Goal: Information Seeking & Learning: Learn about a topic

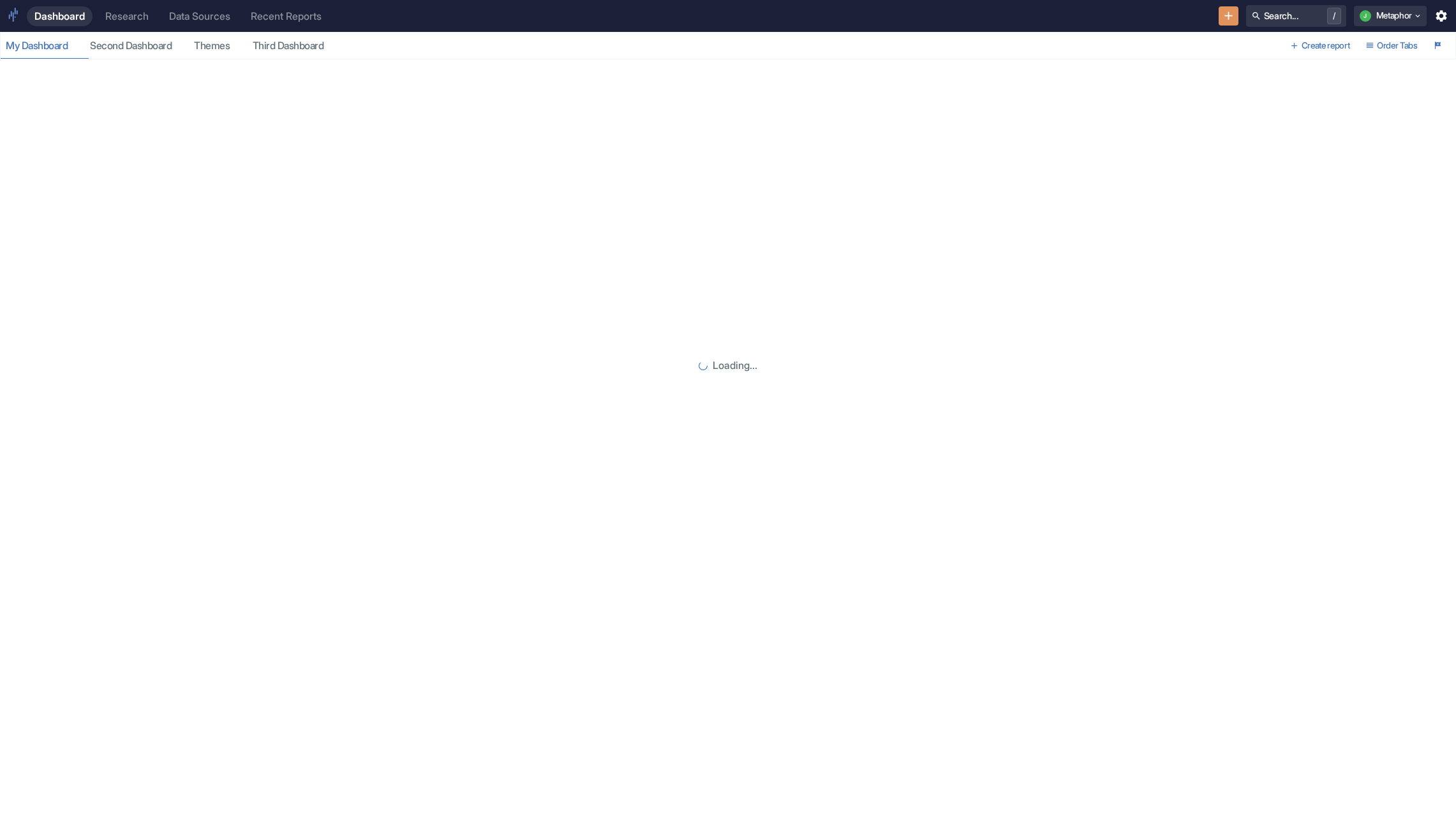
type input "[DATE]"
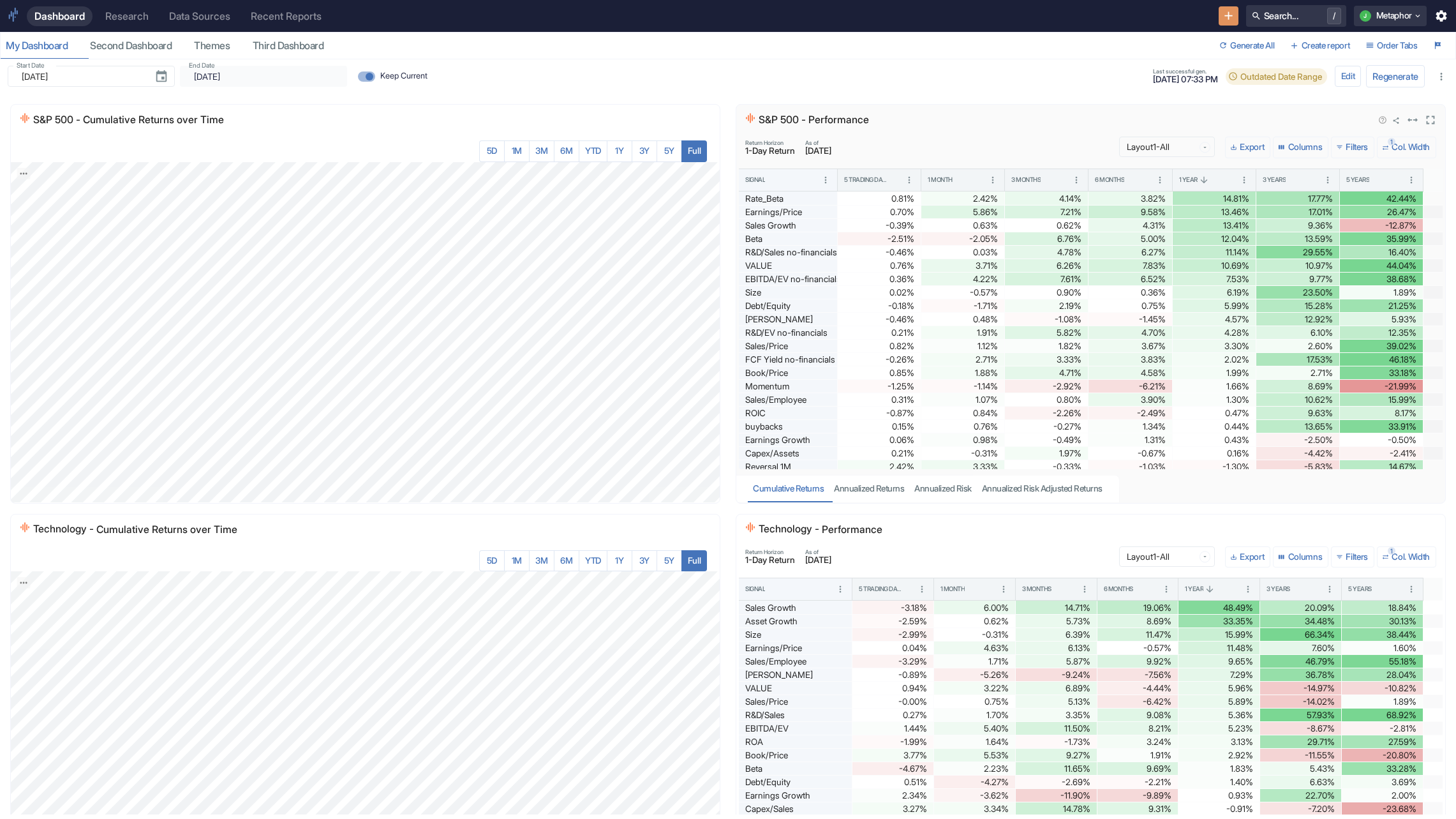
click at [1251, 146] on button "Export" at bounding box center [1248, 147] width 46 height 21
click at [1241, 126] on div "S&P 500 - Performance" at bounding box center [1056, 120] width 623 height 17
click at [1427, 117] on icon "View in fullscreen" at bounding box center [1430, 120] width 8 height 8
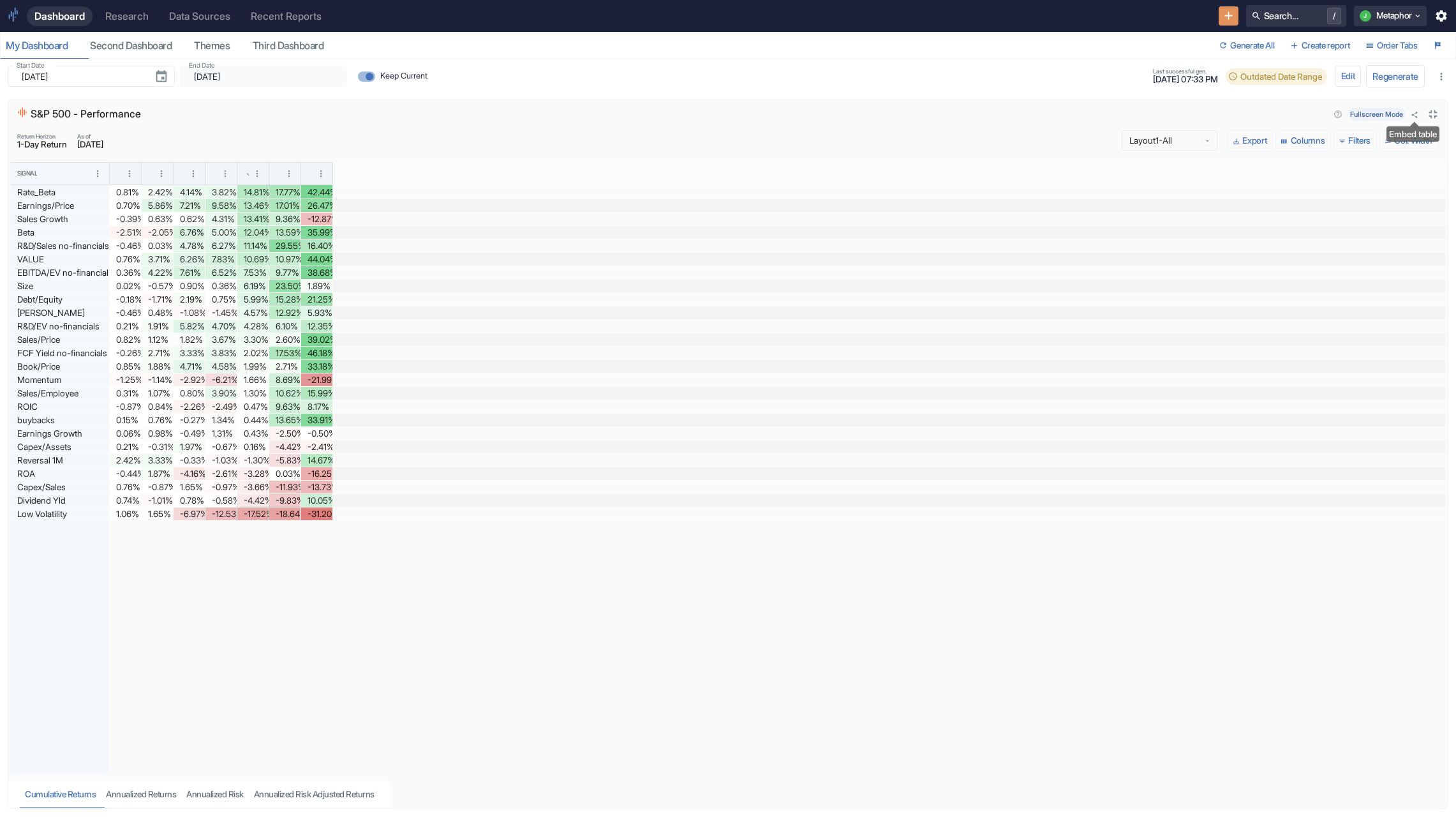
click at [1431, 114] on icon "Close fullscreen" at bounding box center [1434, 114] width 14 height 14
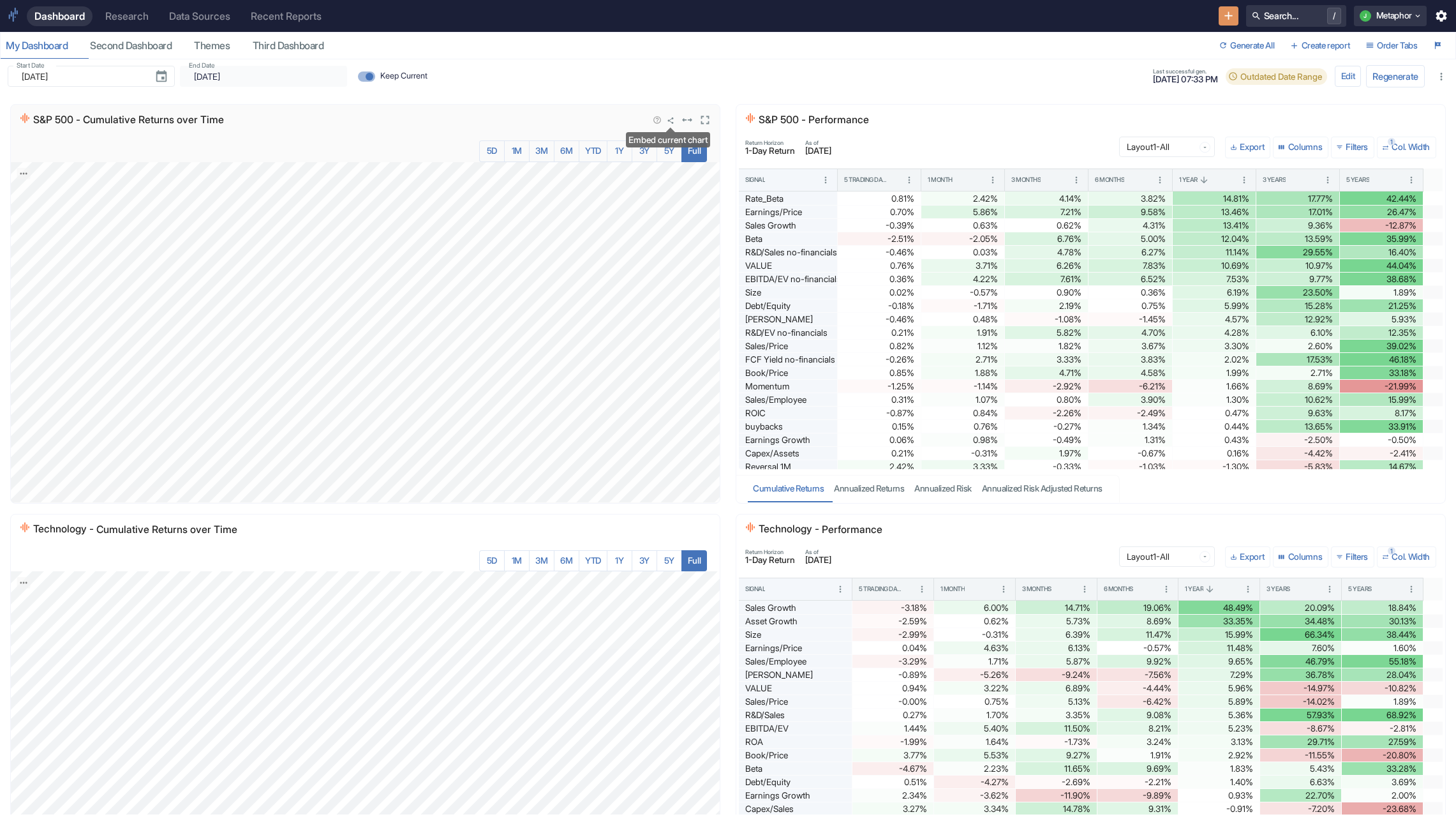
click at [669, 122] on icon "Embed current chart" at bounding box center [671, 121] width 8 height 8
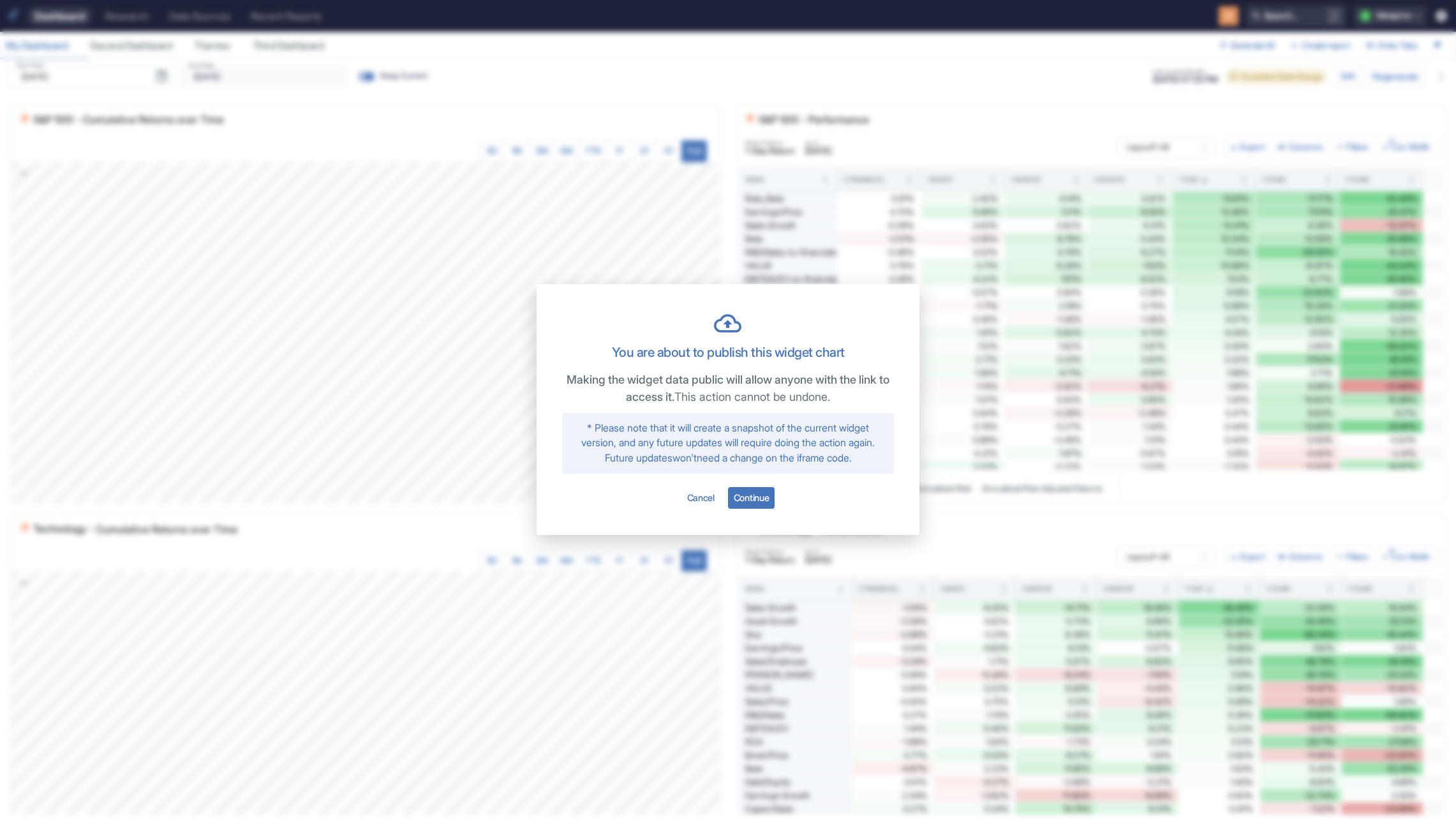
click at [592, 180] on div "You are about to publish this widget chart Making the widget data public will a…" at bounding box center [728, 409] width 1456 height 819
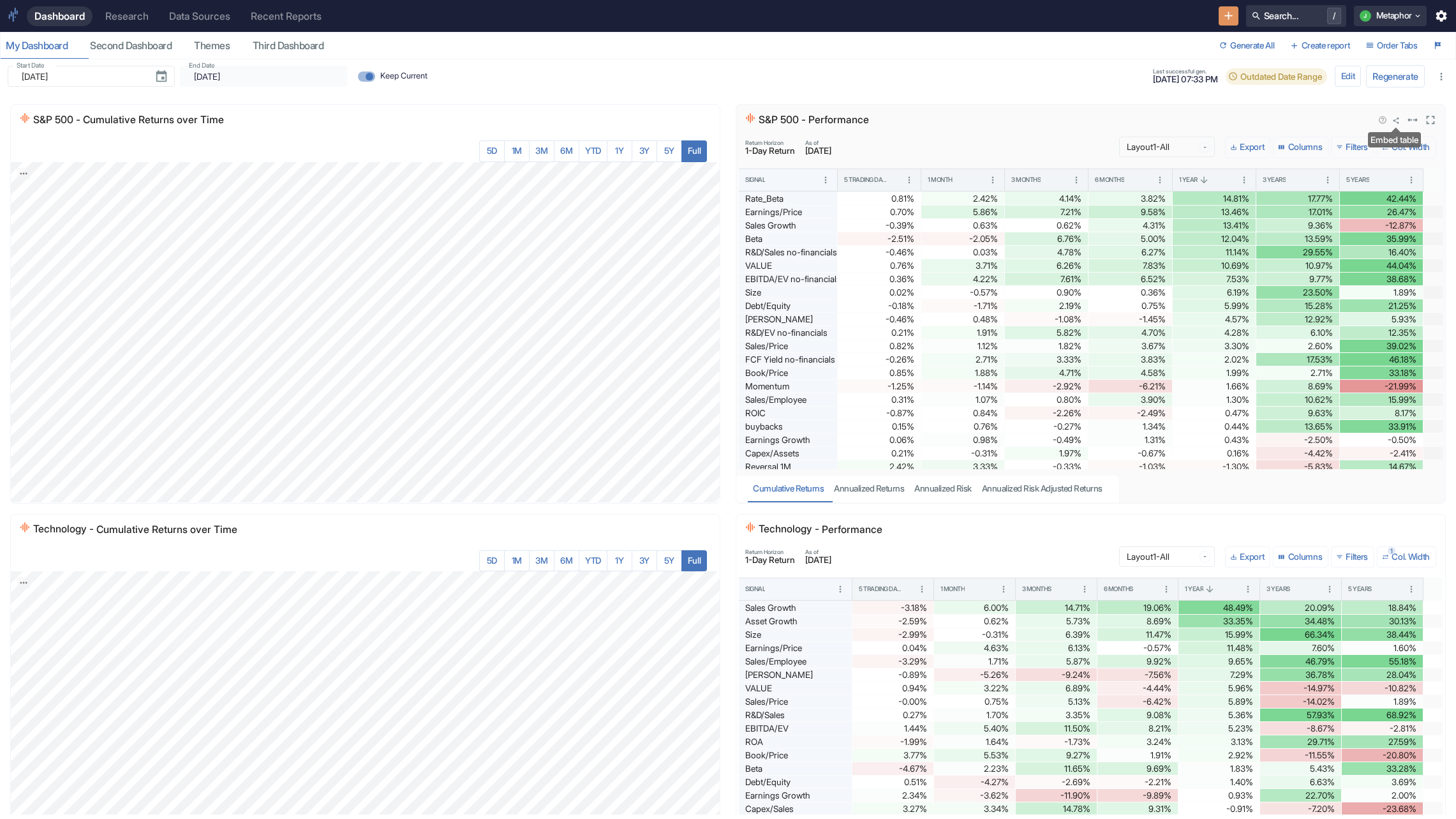
click at [1399, 121] on icon "Embed table" at bounding box center [1396, 121] width 8 height 8
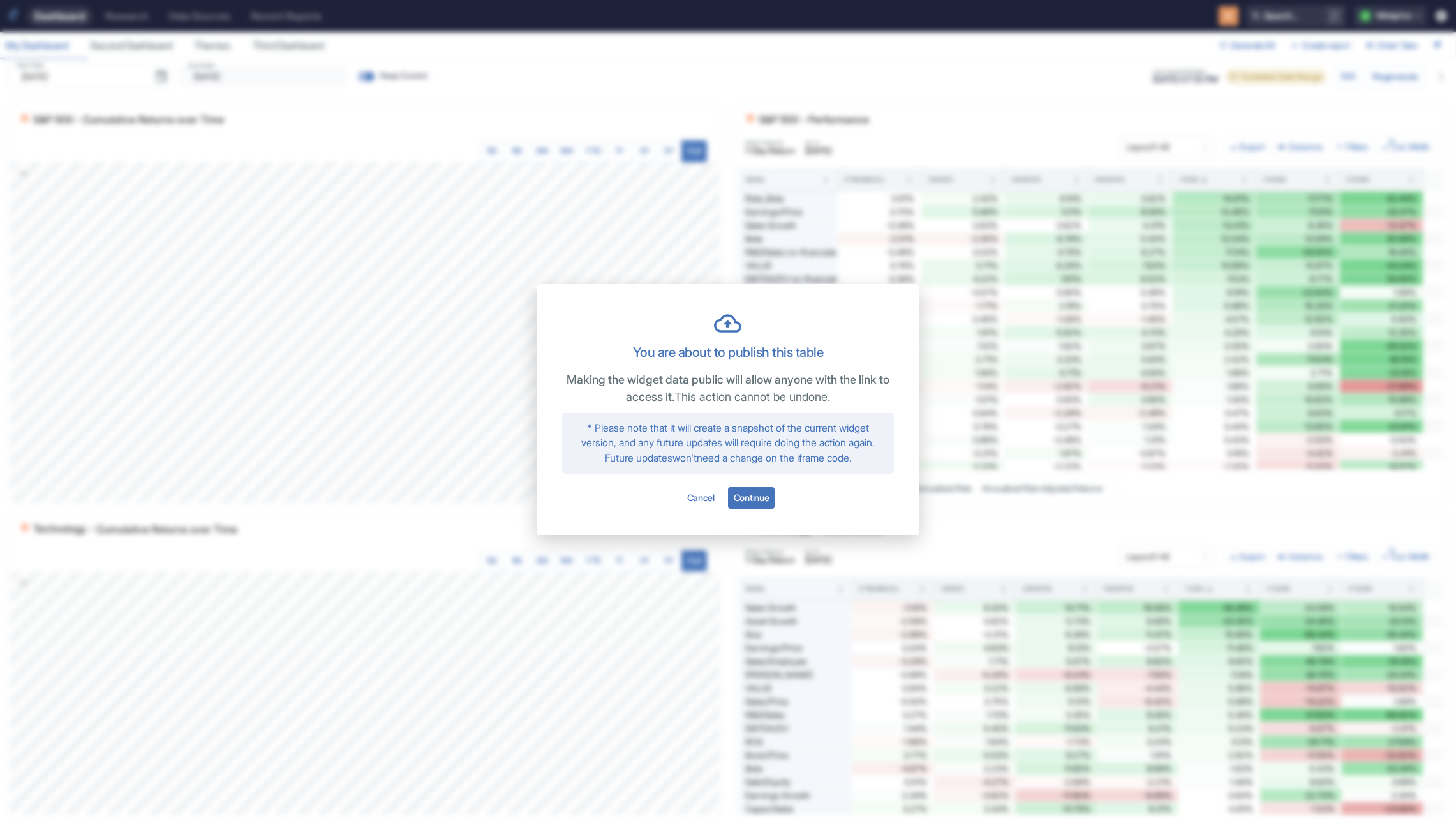
click at [993, 120] on div "You are about to publish this table Making the widget data public will allow an…" at bounding box center [728, 409] width 1456 height 819
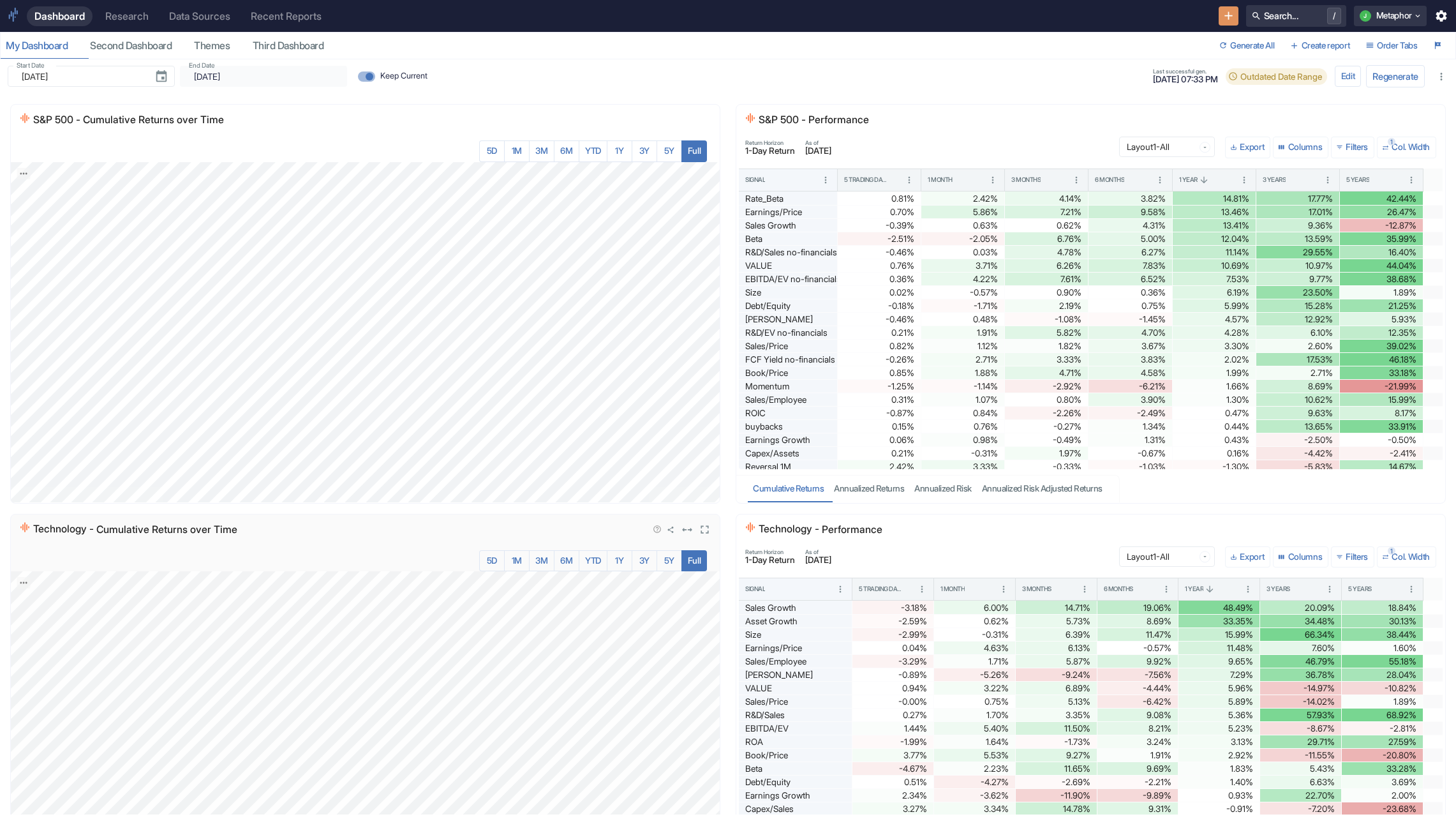
click at [670, 531] on icon "Embed current chart" at bounding box center [671, 530] width 8 height 8
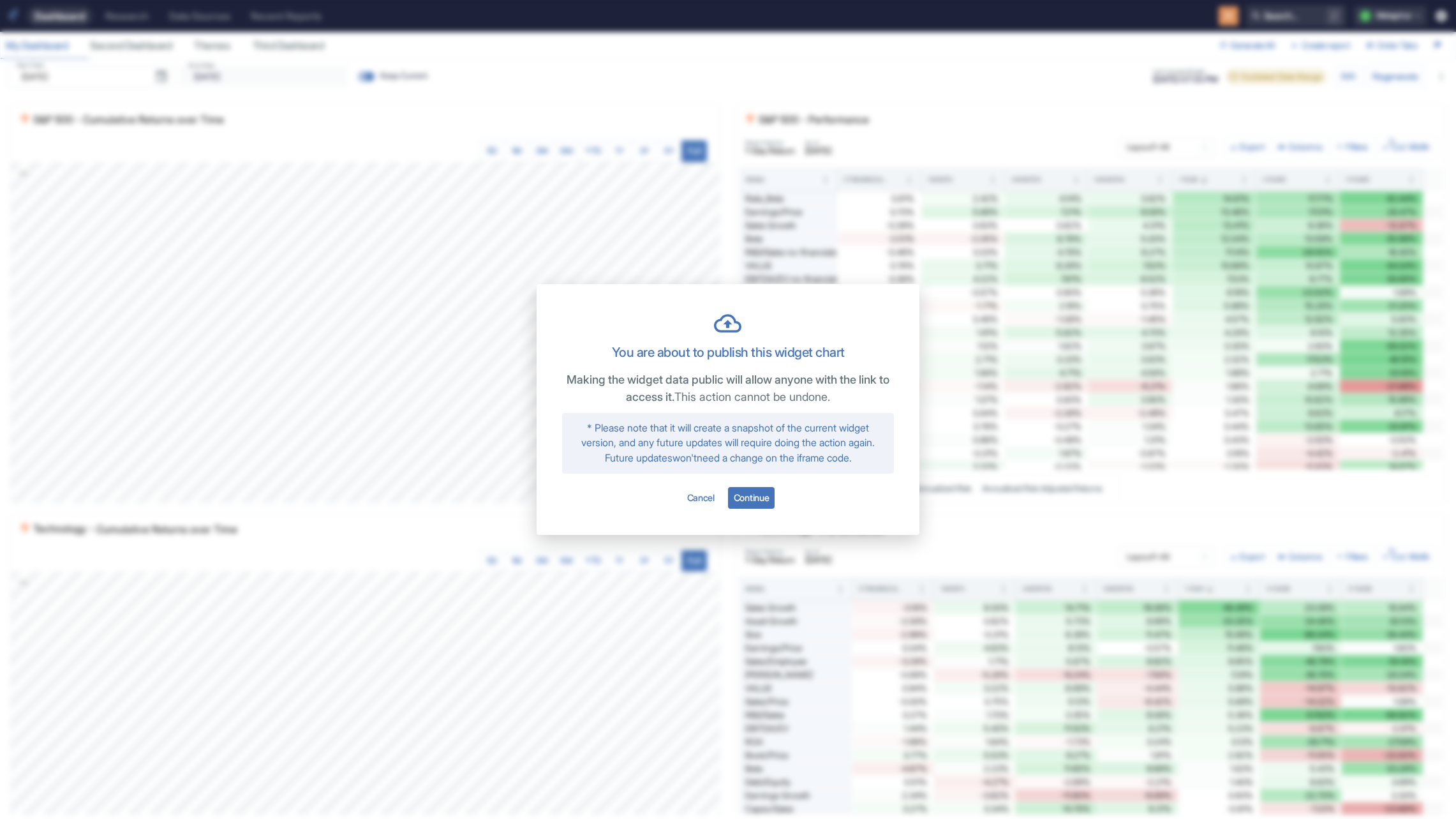
click at [511, 509] on div "You are about to publish this widget chart Making the widget data public will a…" at bounding box center [728, 409] width 1456 height 819
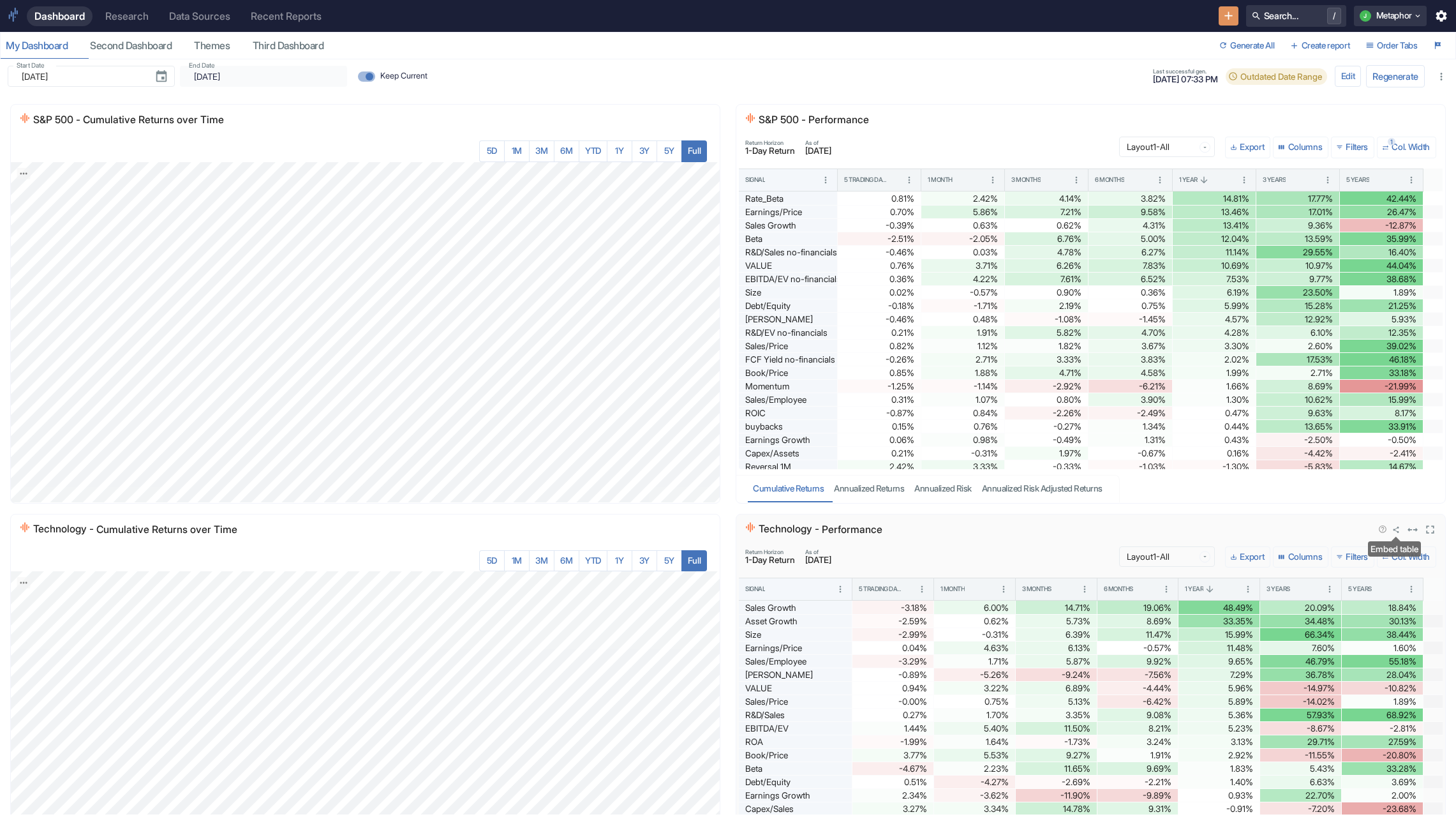
click at [1396, 531] on icon "Embed table" at bounding box center [1396, 530] width 8 height 8
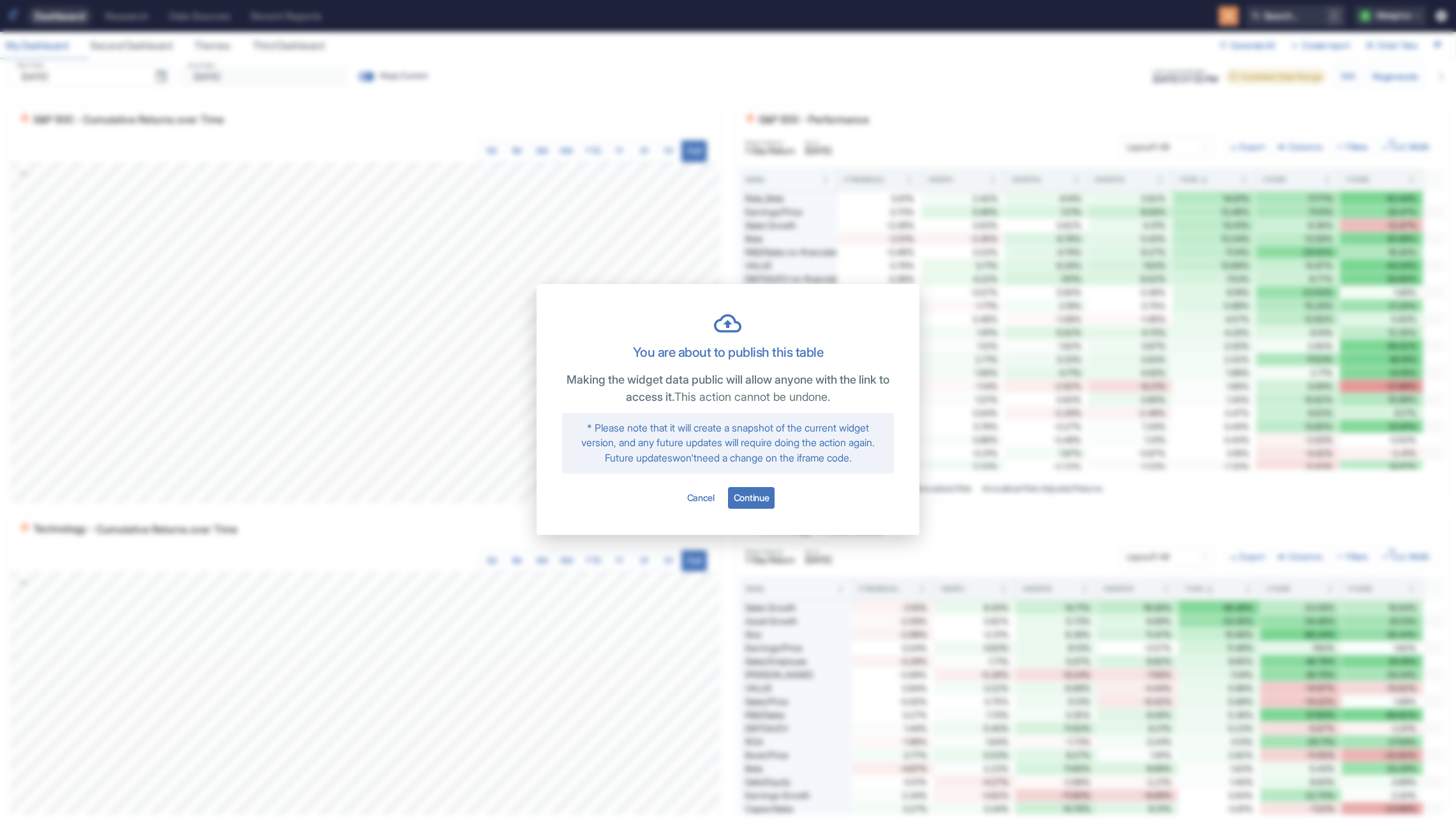
click at [1017, 523] on div "You are about to publish this table Making the widget data public will allow an…" at bounding box center [728, 409] width 1456 height 819
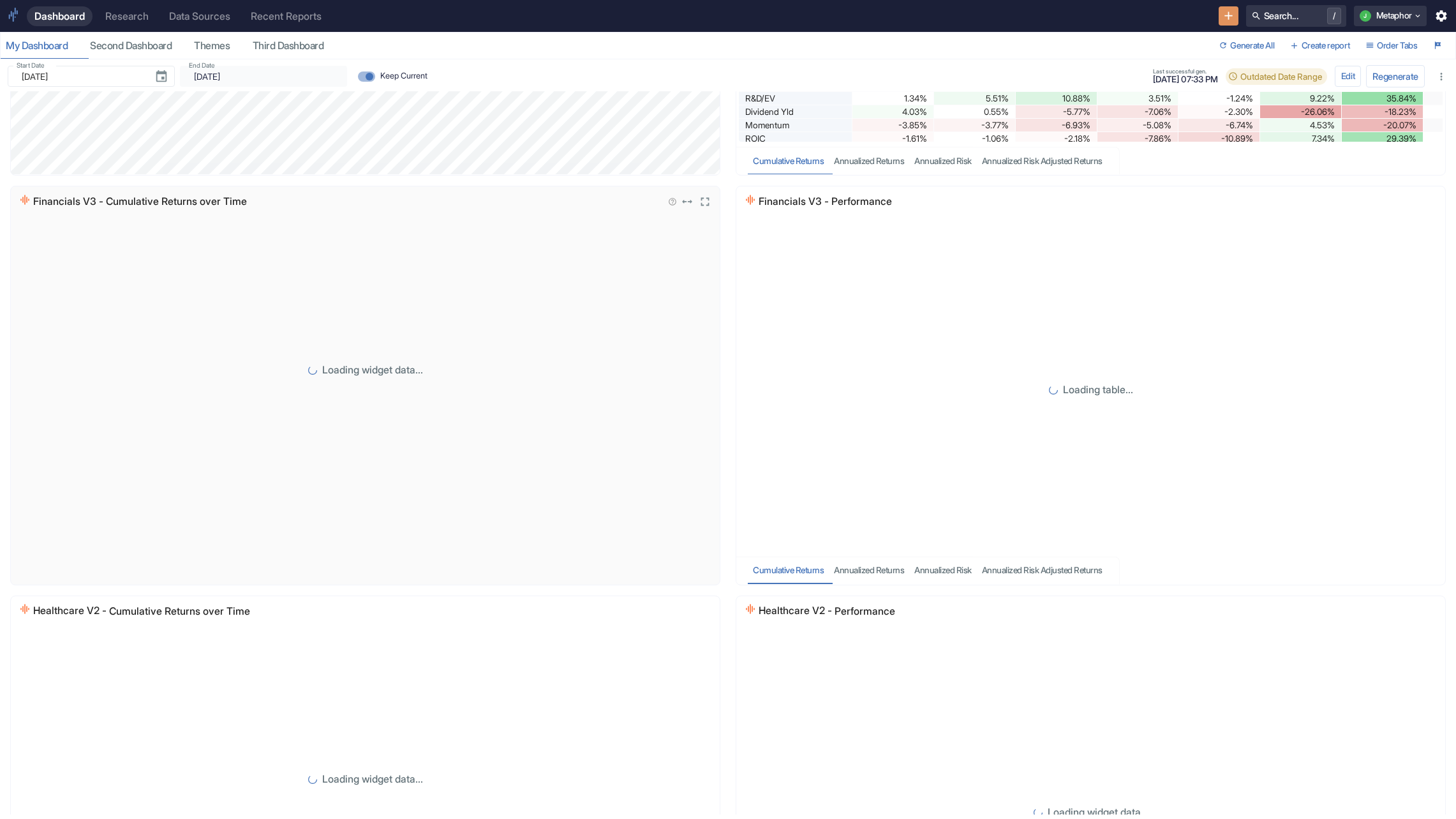
scroll to position [723, 0]
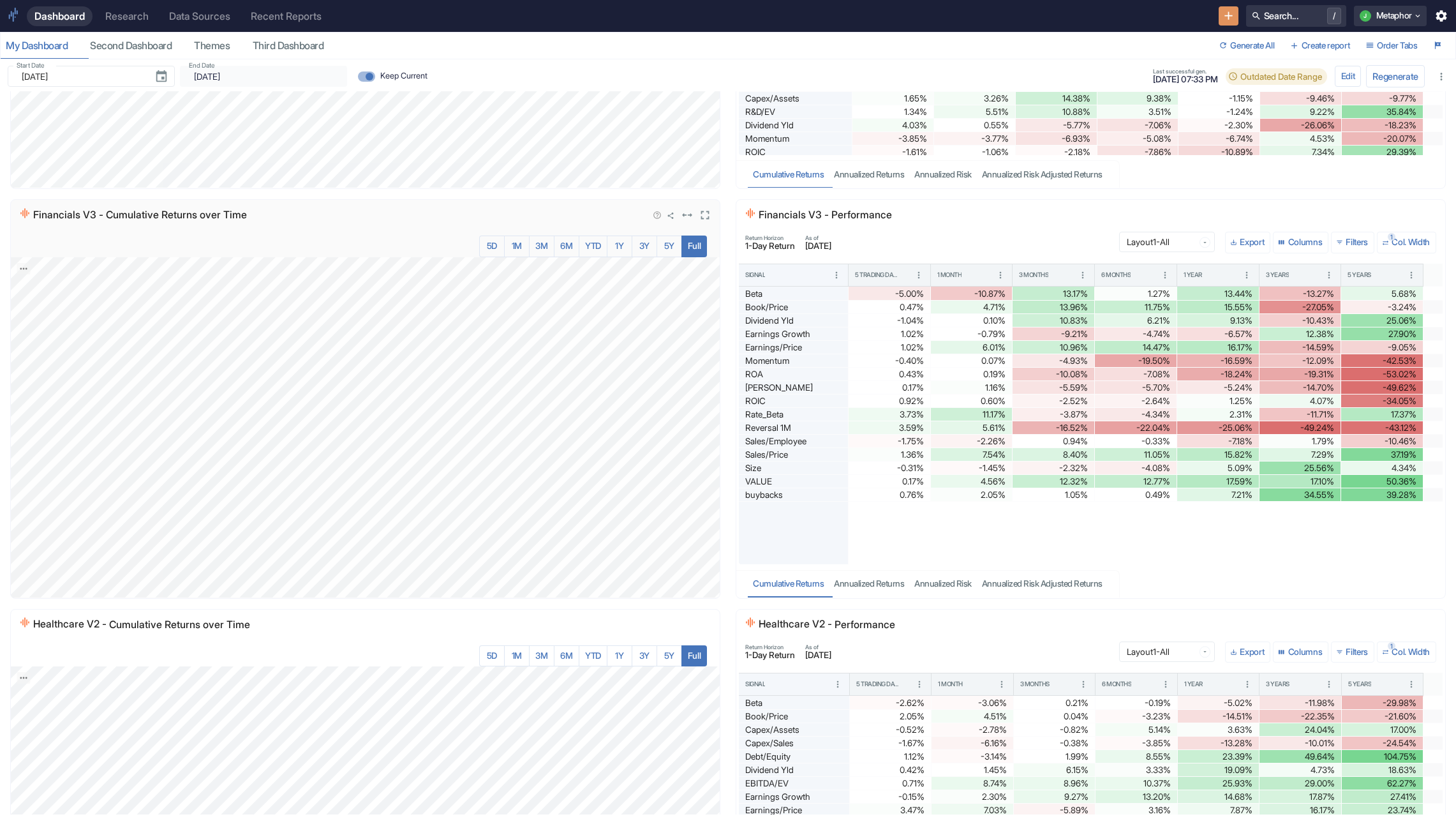
click at [667, 218] on icon "Embed current chart" at bounding box center [671, 215] width 8 height 8
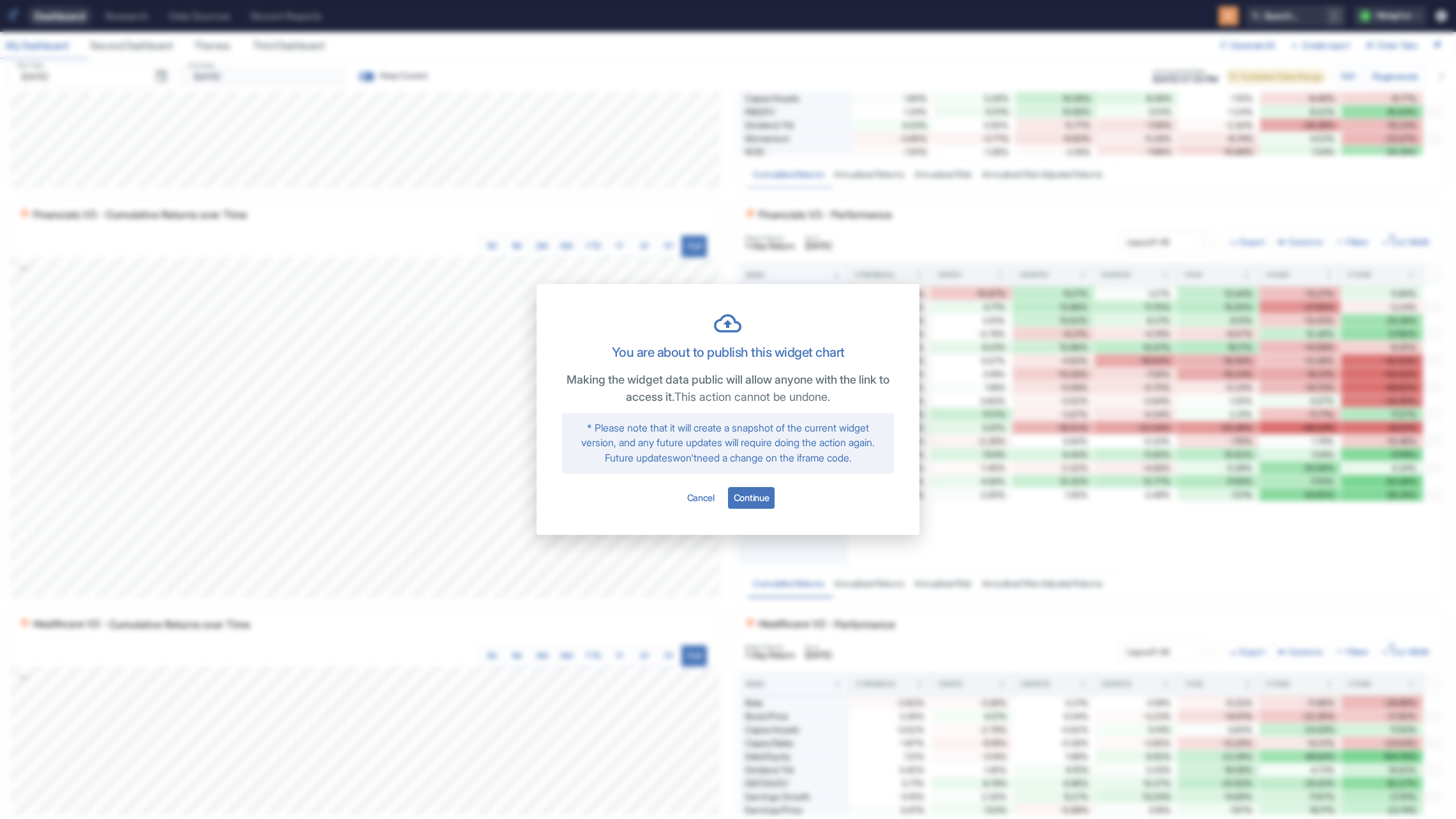
click at [582, 216] on div "You are about to publish this widget chart Making the widget data public will a…" at bounding box center [728, 409] width 1456 height 819
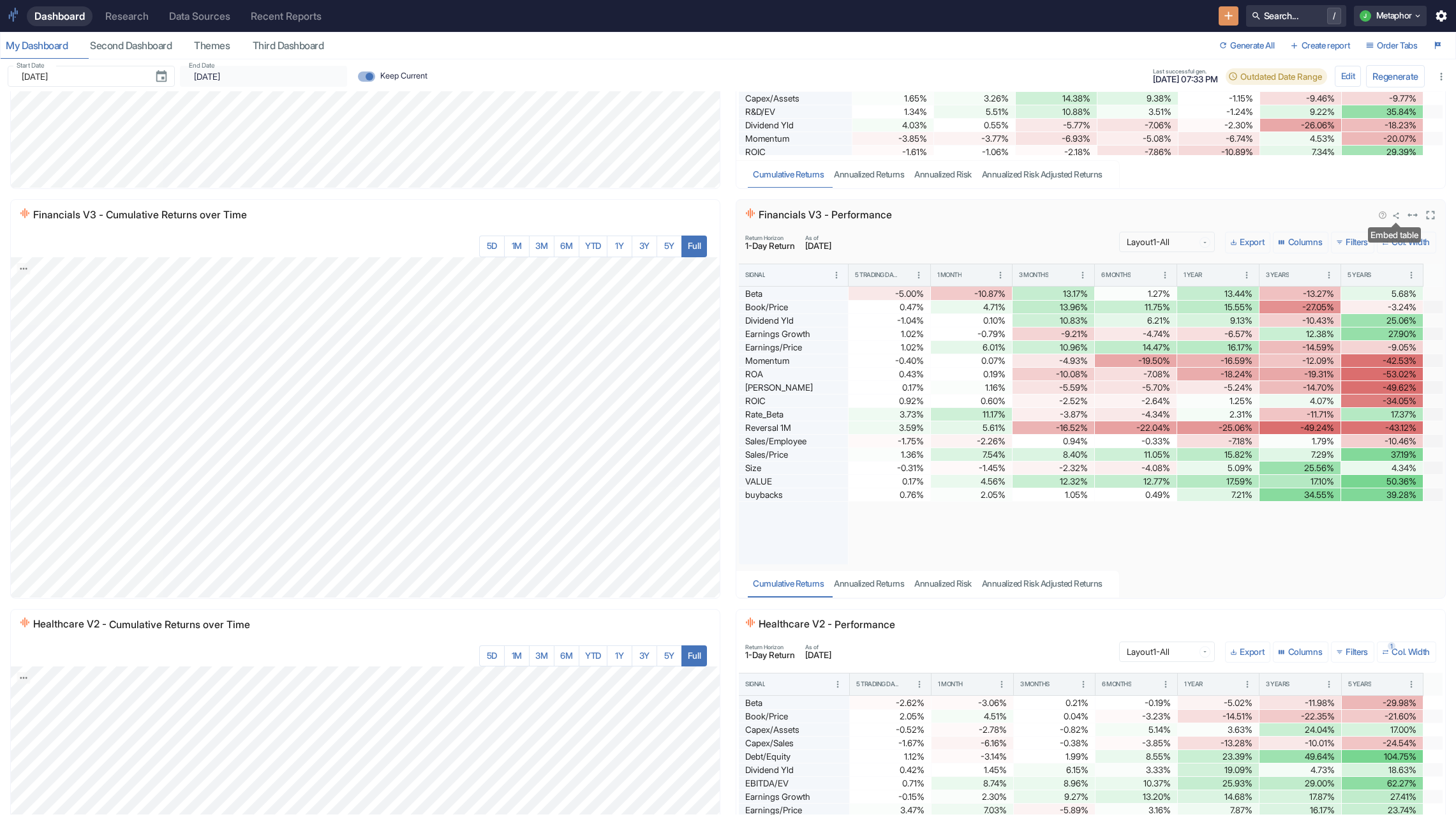
click at [1397, 216] on icon "Embed table" at bounding box center [1396, 215] width 8 height 8
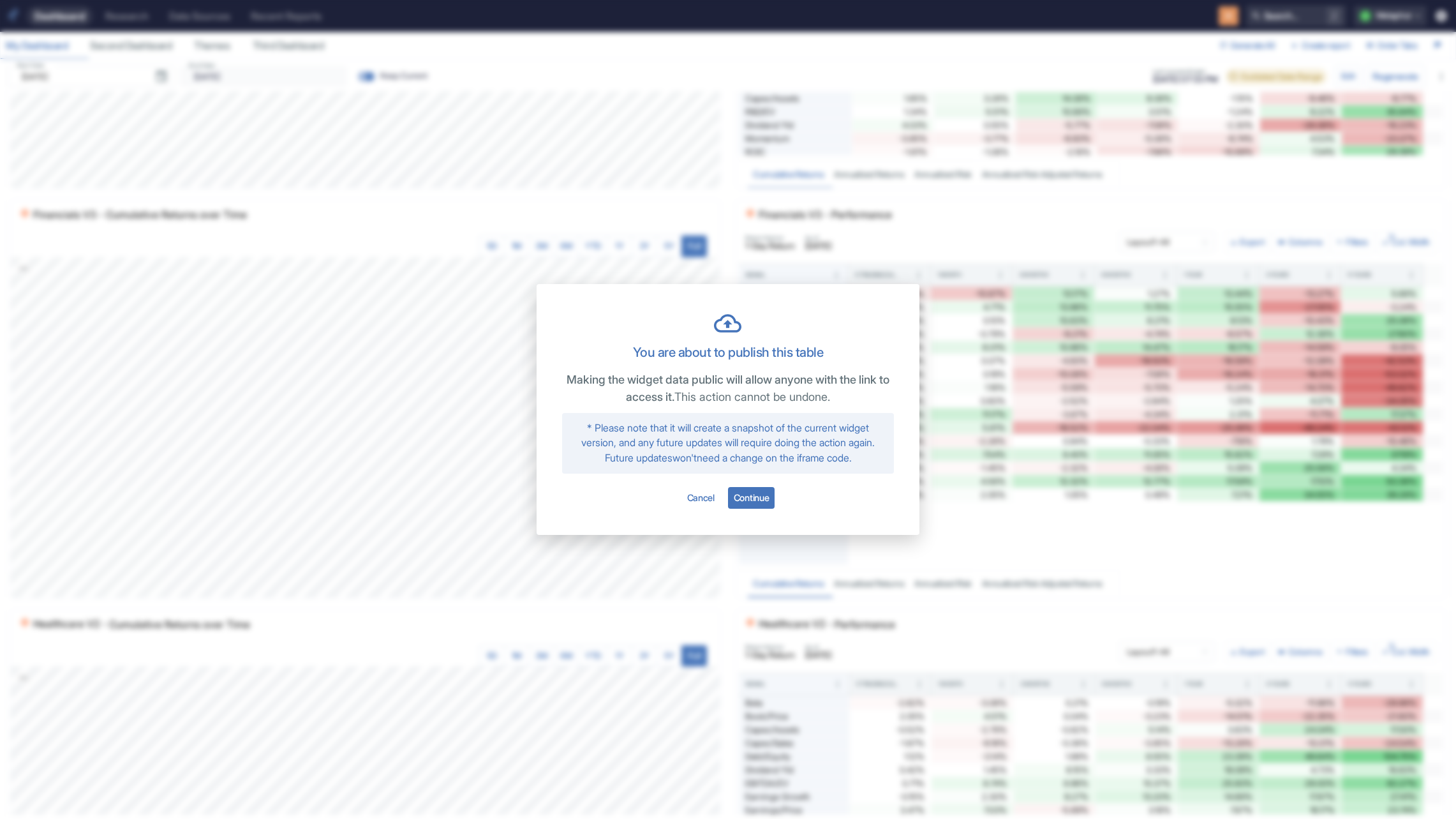
click at [1255, 220] on div "You are about to publish this table Making the widget data public will allow an…" at bounding box center [728, 409] width 1456 height 819
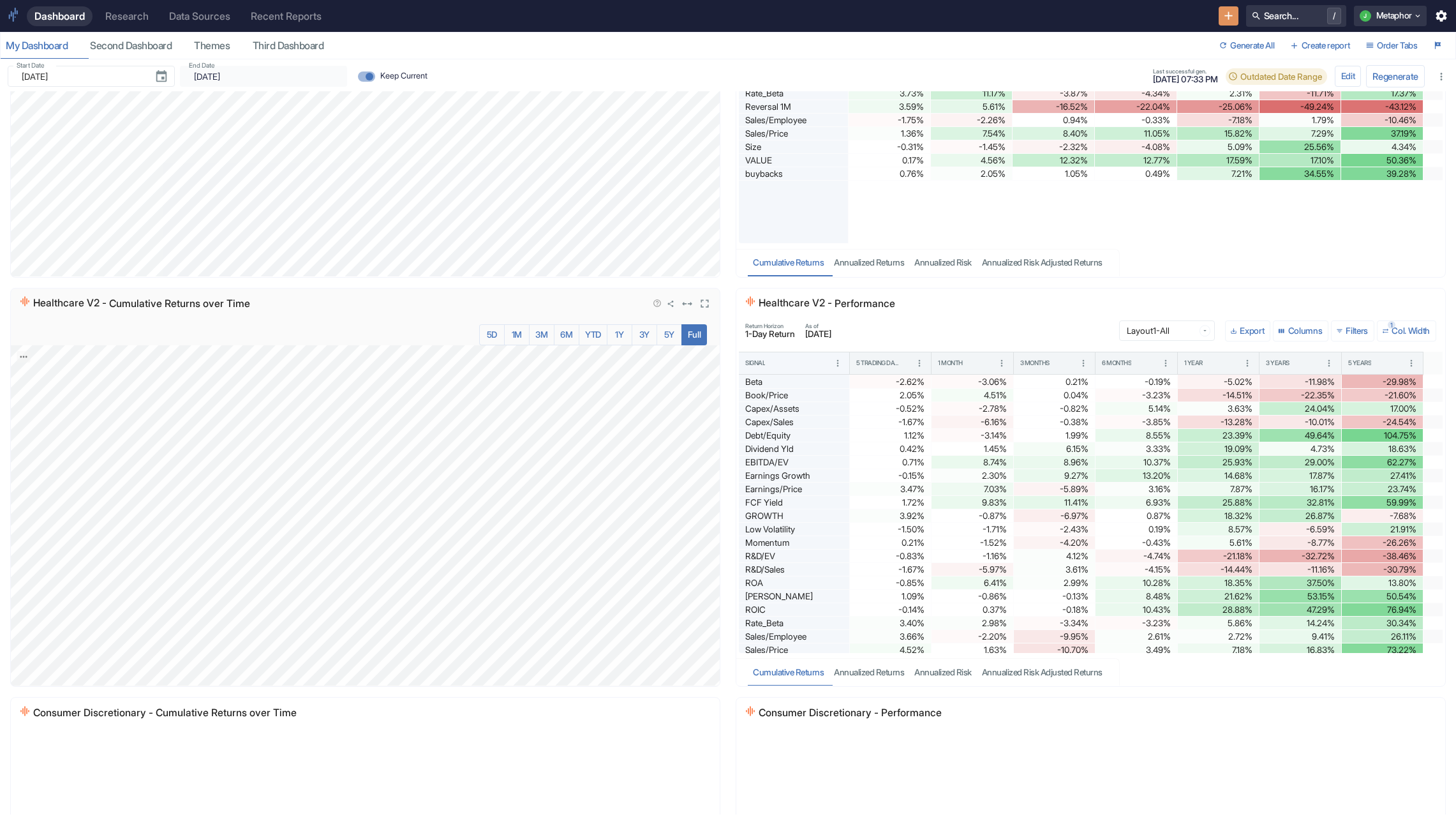
scroll to position [1045, 0]
click at [667, 303] on icon "Embed current chart" at bounding box center [671, 303] width 8 height 8
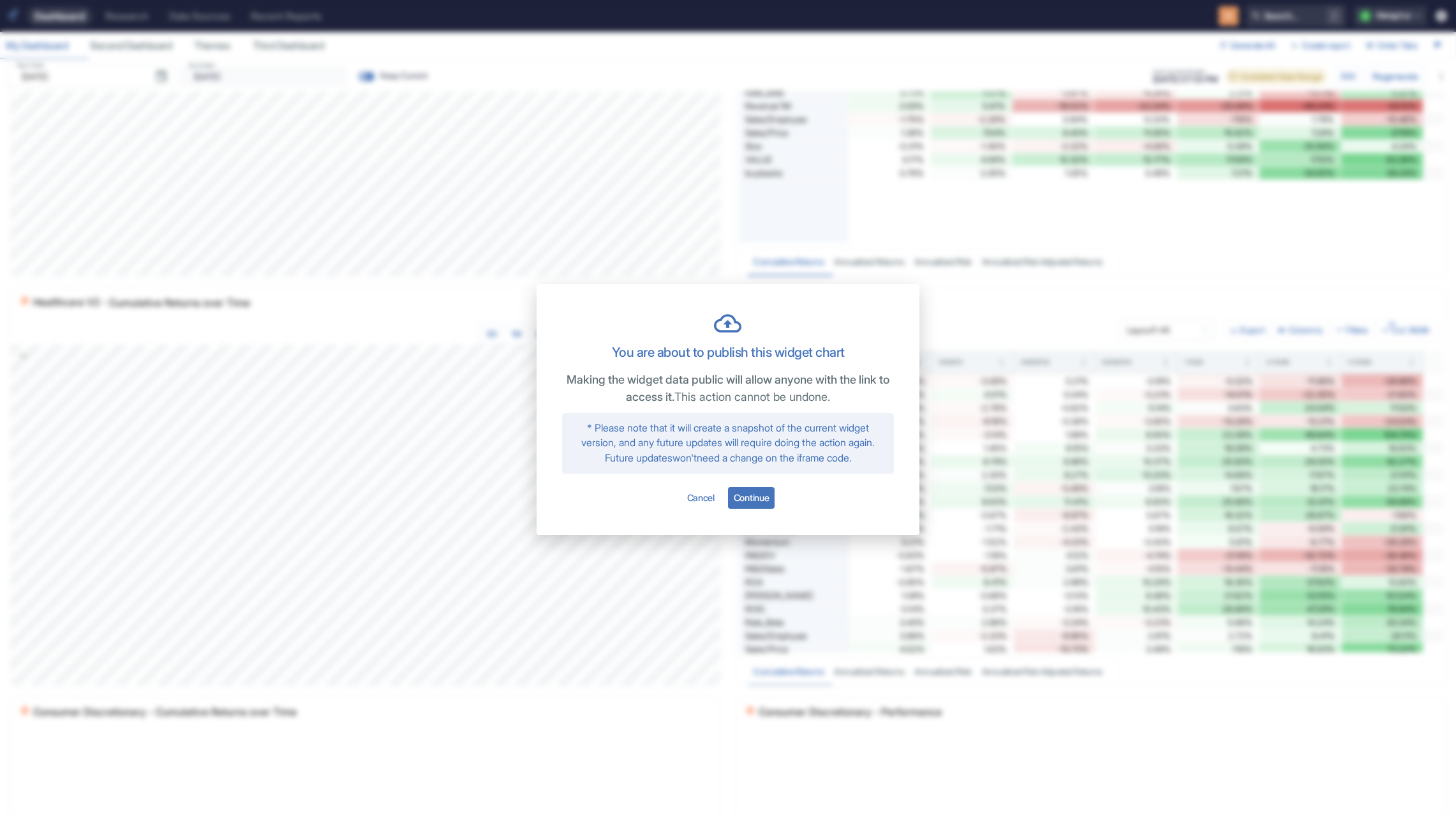
click at [488, 309] on div "You are about to publish this widget chart Making the widget data public will a…" at bounding box center [728, 409] width 1456 height 819
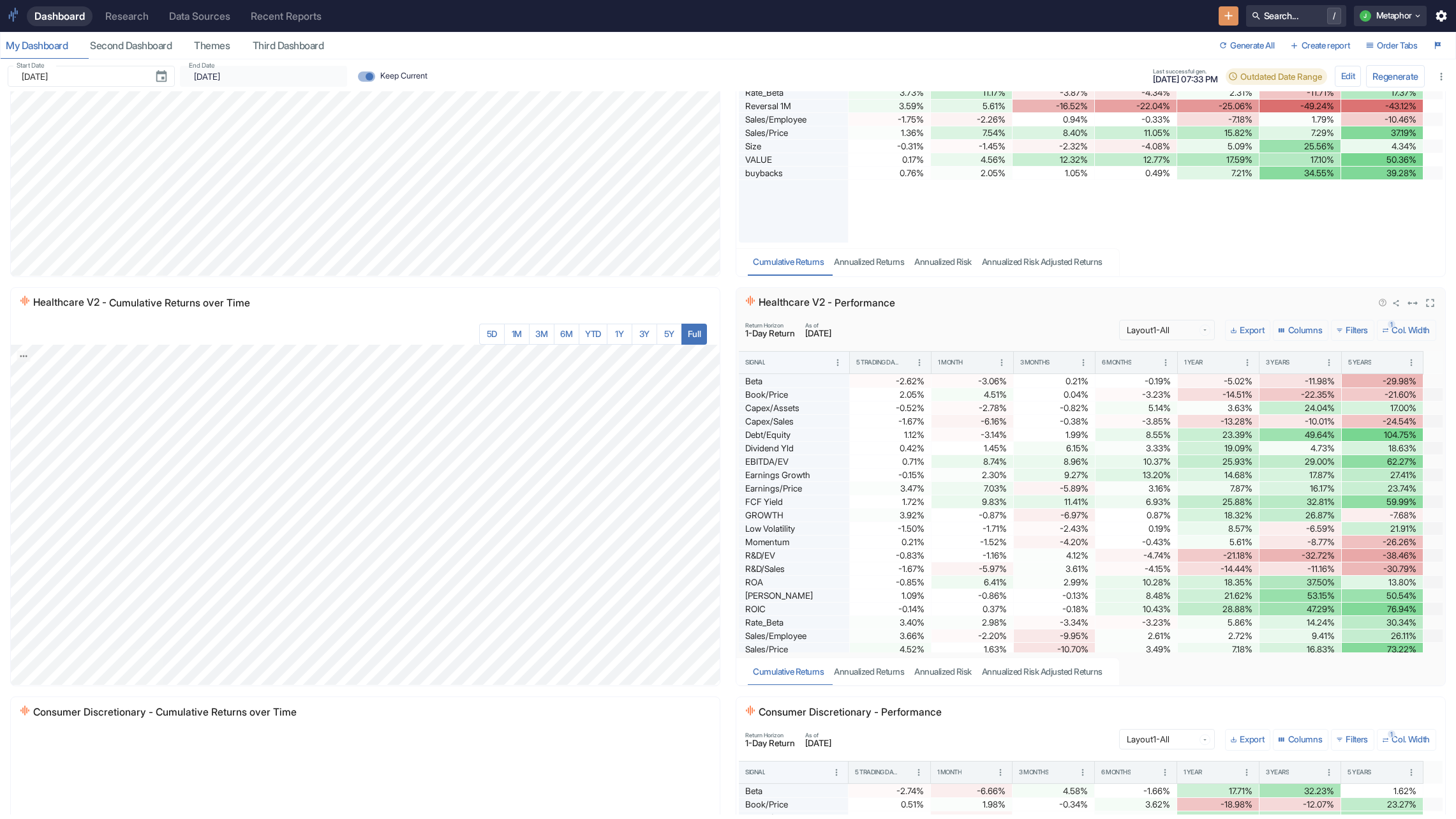
click at [1398, 301] on icon "Embed table" at bounding box center [1396, 303] width 5 height 6
click at [1396, 302] on icon "Embed table" at bounding box center [1396, 303] width 5 height 6
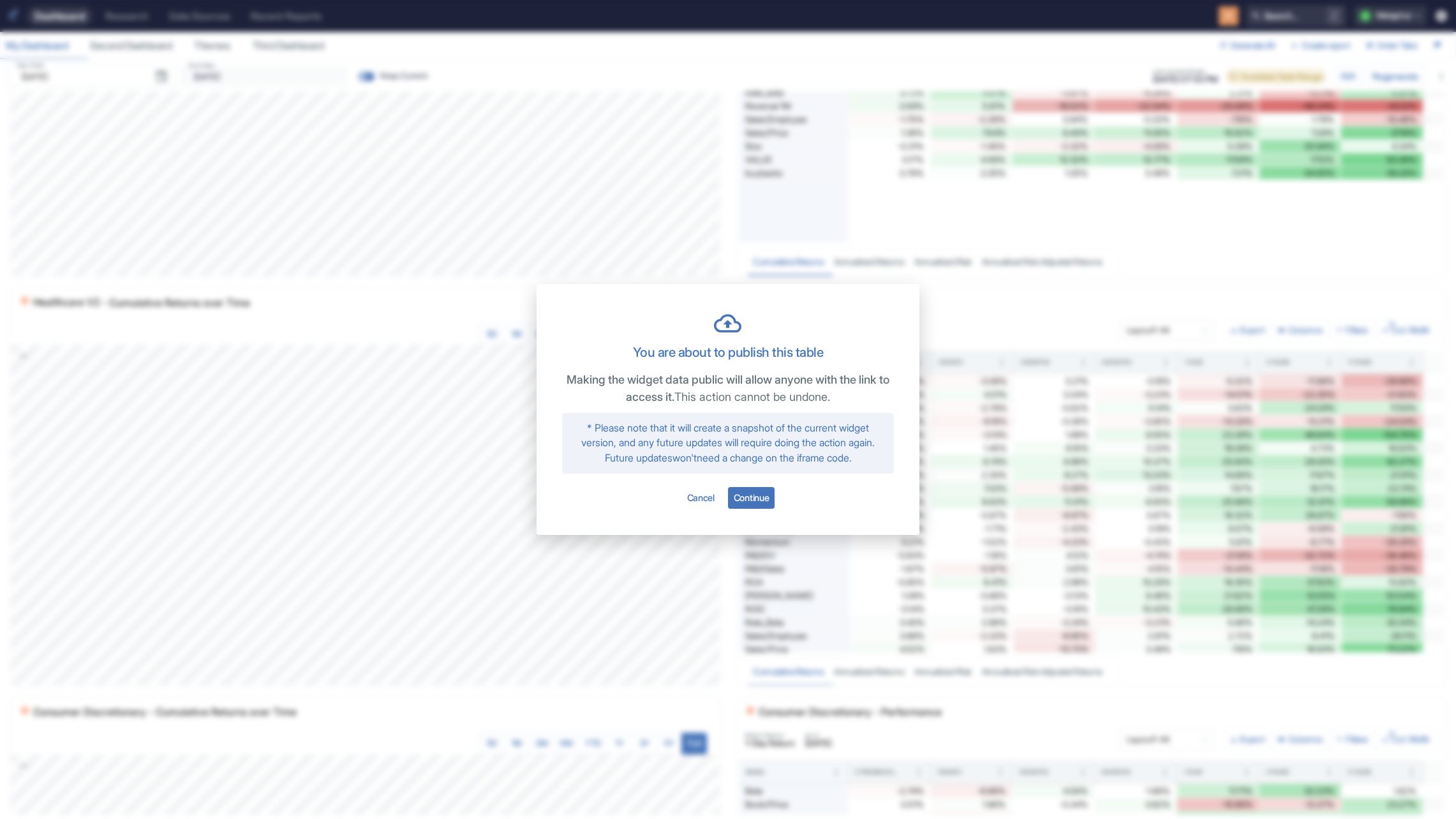
click at [1330, 246] on div "You are about to publish this table Making the widget data public will allow an…" at bounding box center [728, 409] width 1456 height 819
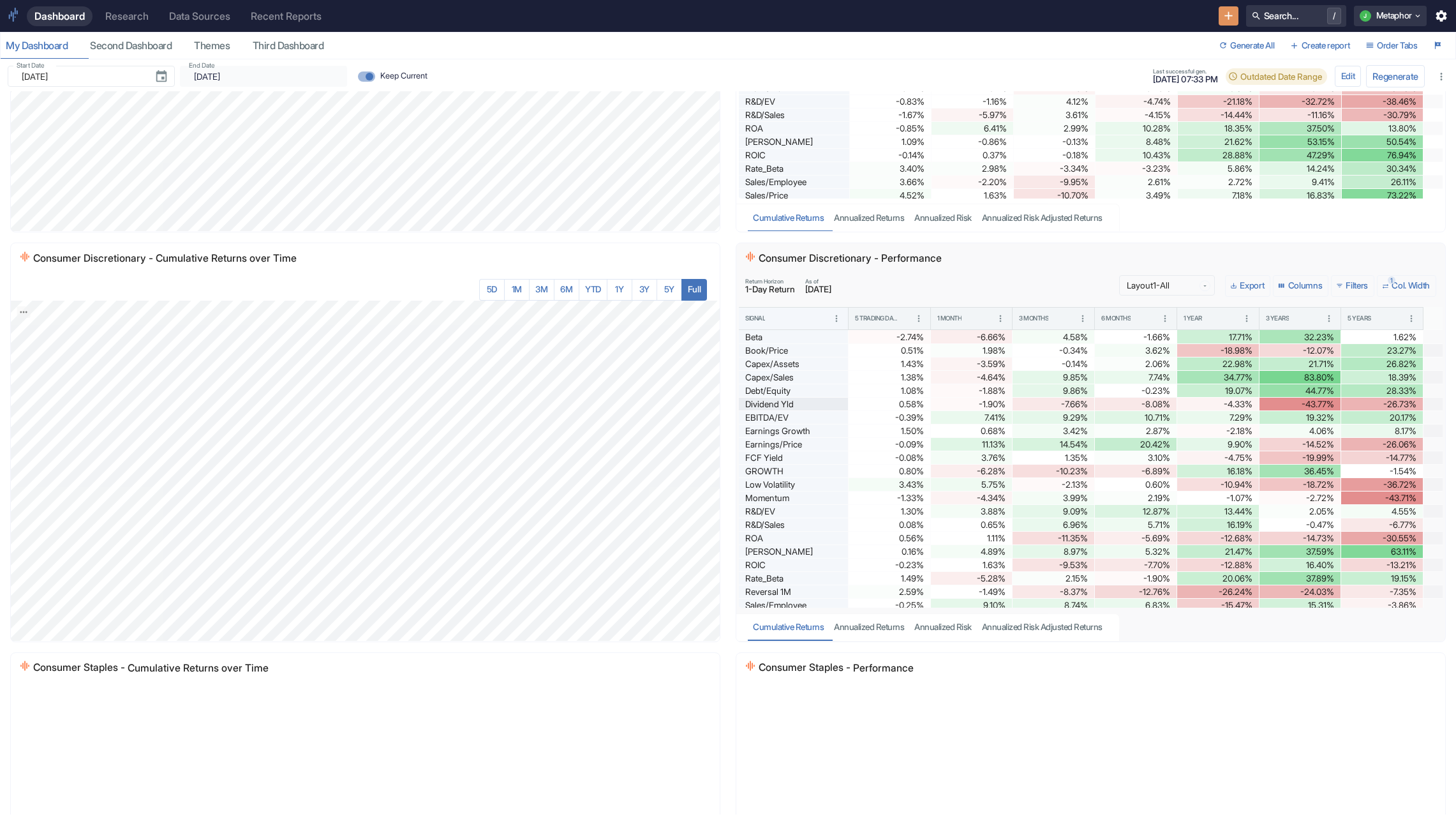
scroll to position [1527, 0]
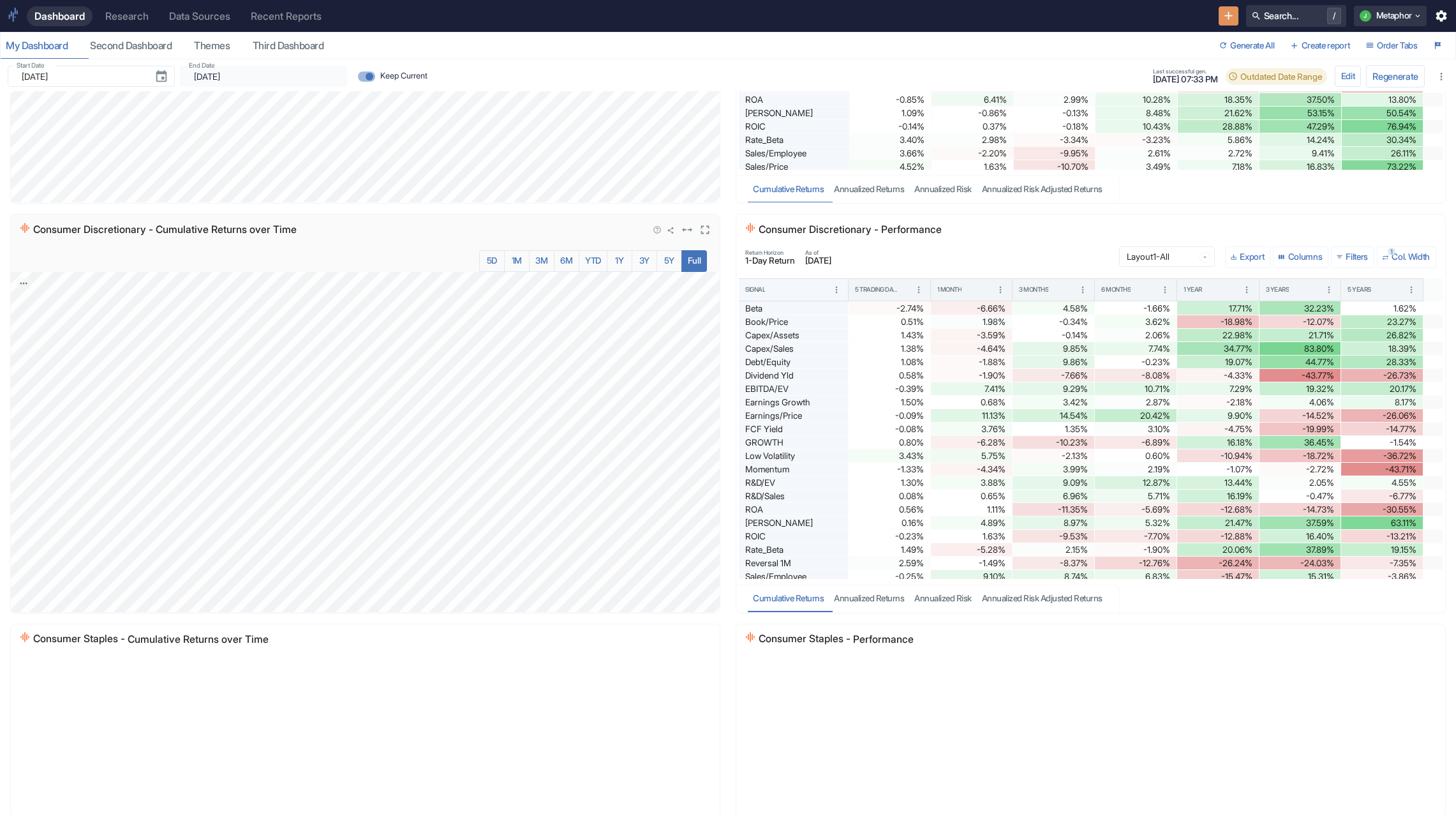
click at [671, 232] on icon "Embed current chart" at bounding box center [671, 230] width 8 height 8
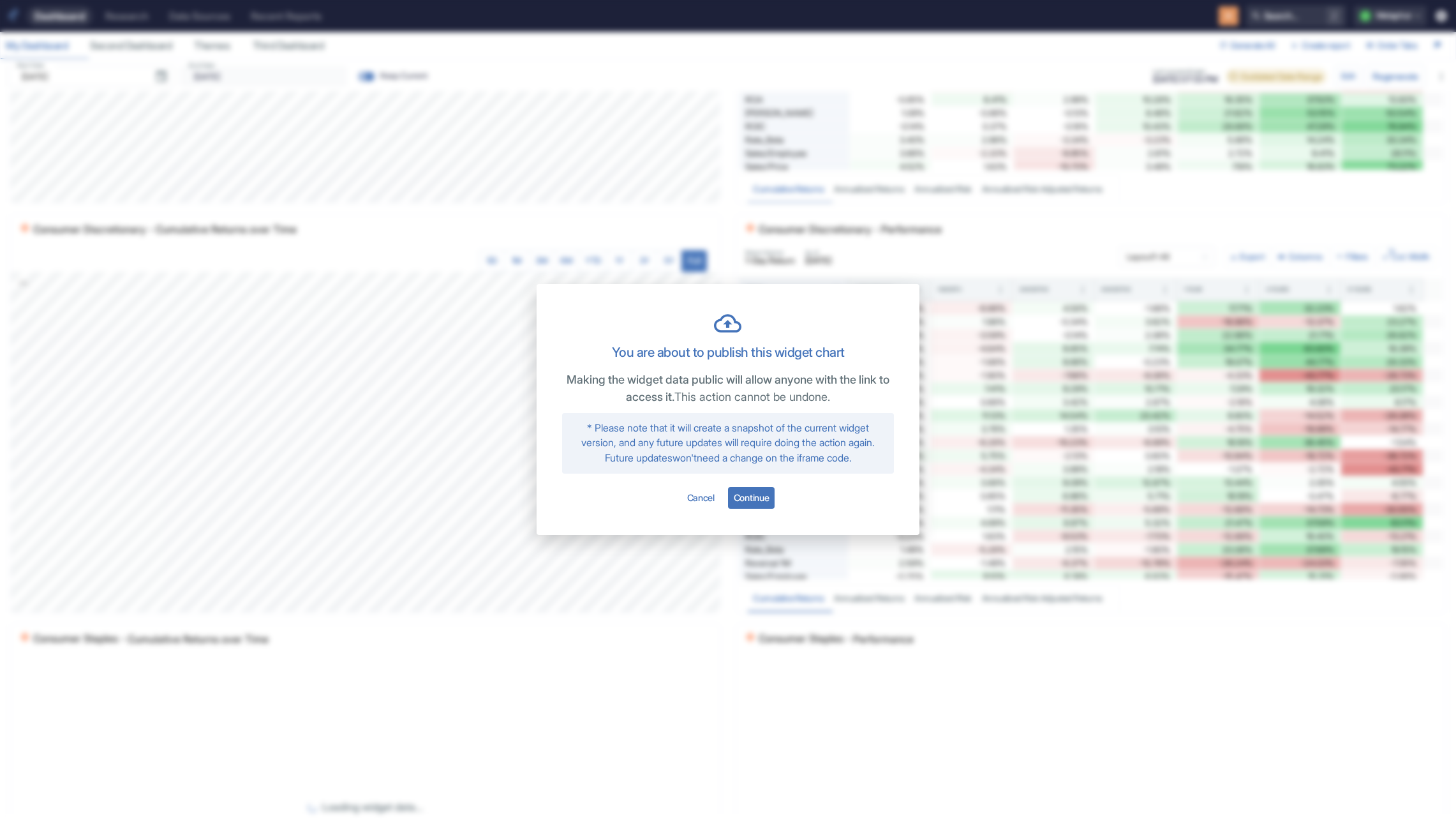
click at [878, 237] on div "You are about to publish this widget chart Making the widget data public will a…" at bounding box center [728, 409] width 1456 height 819
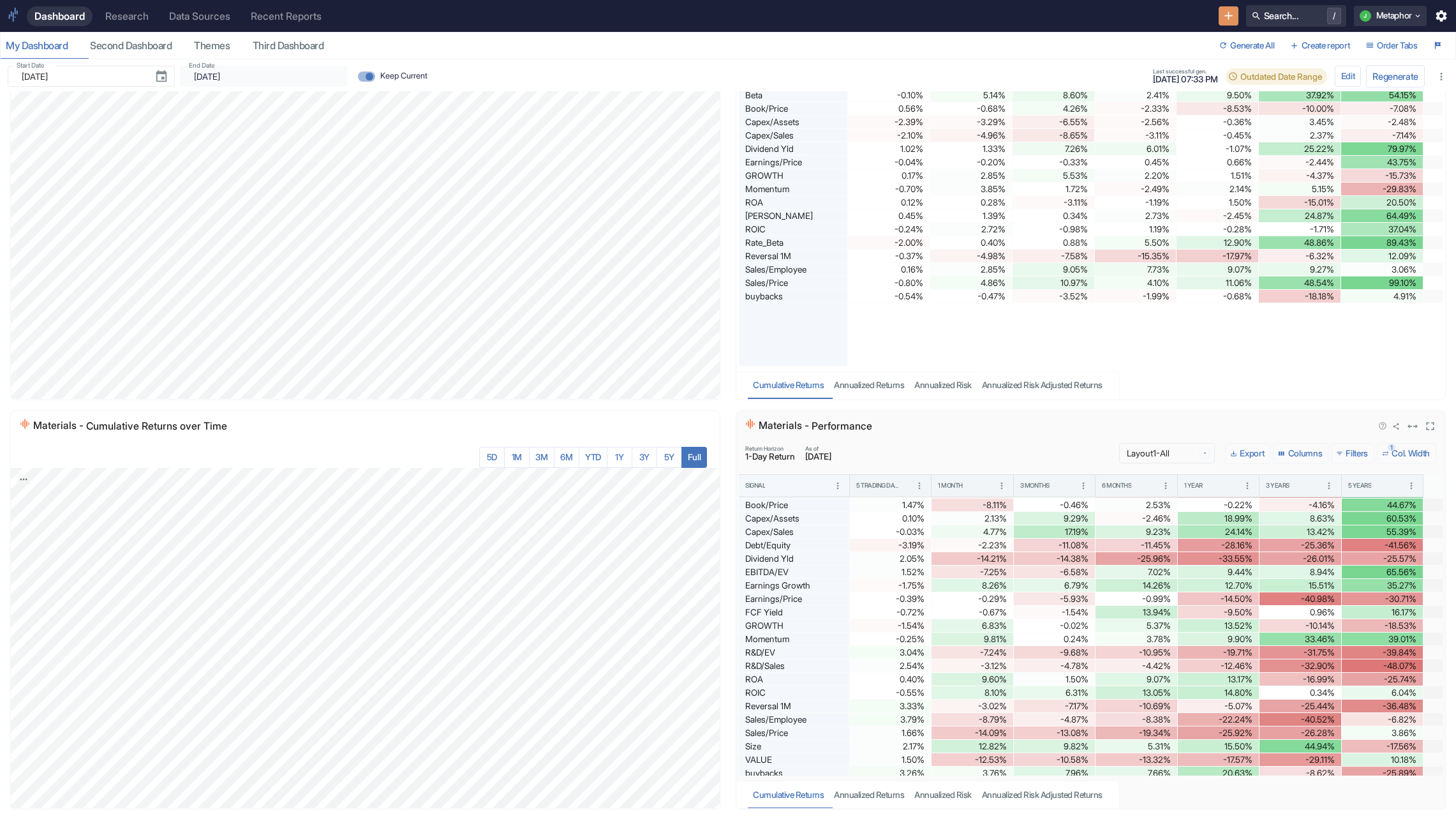
scroll to position [17, 0]
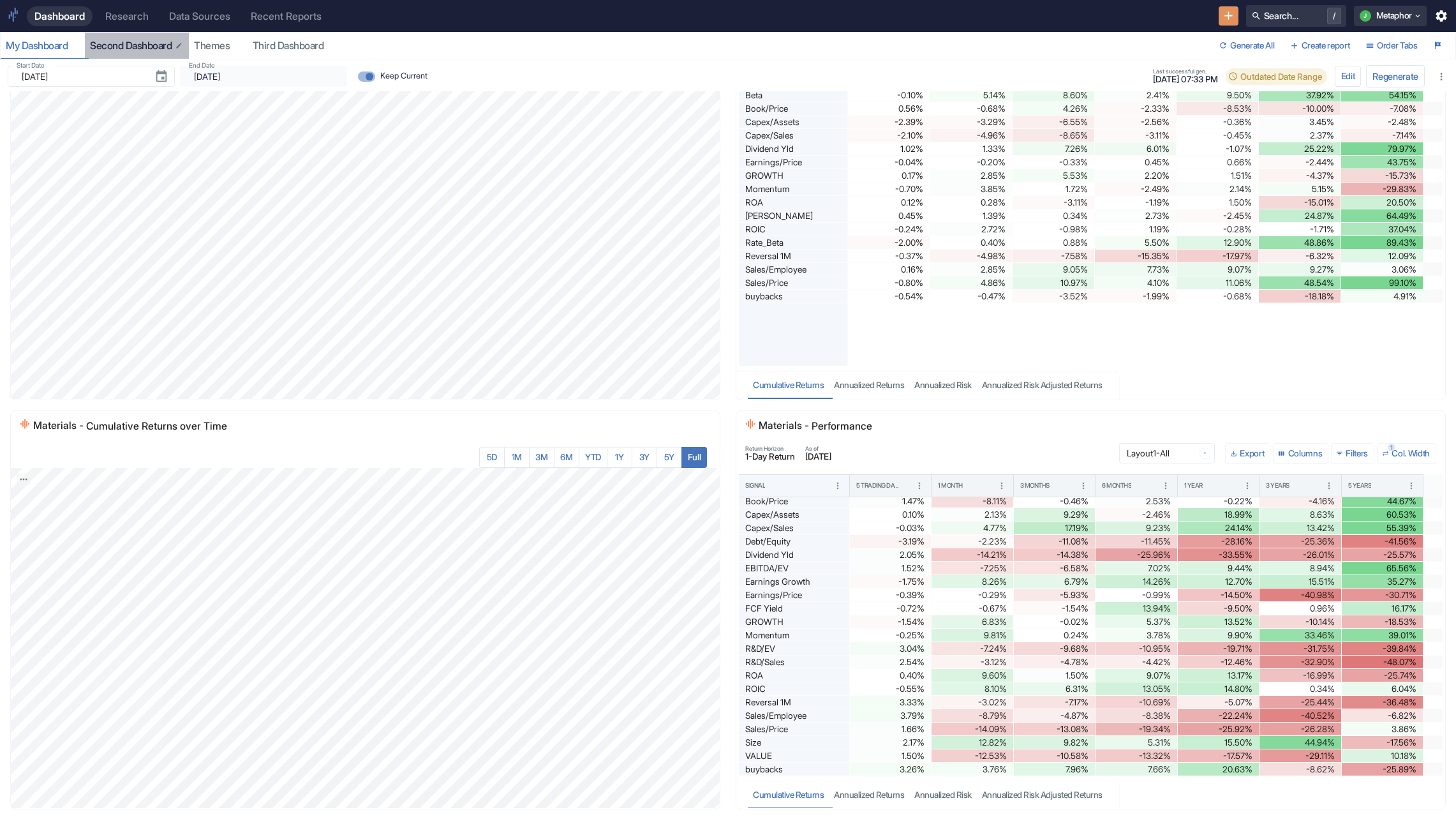
click at [153, 39] on div "Second Dashboard" at bounding box center [137, 46] width 94 height 13
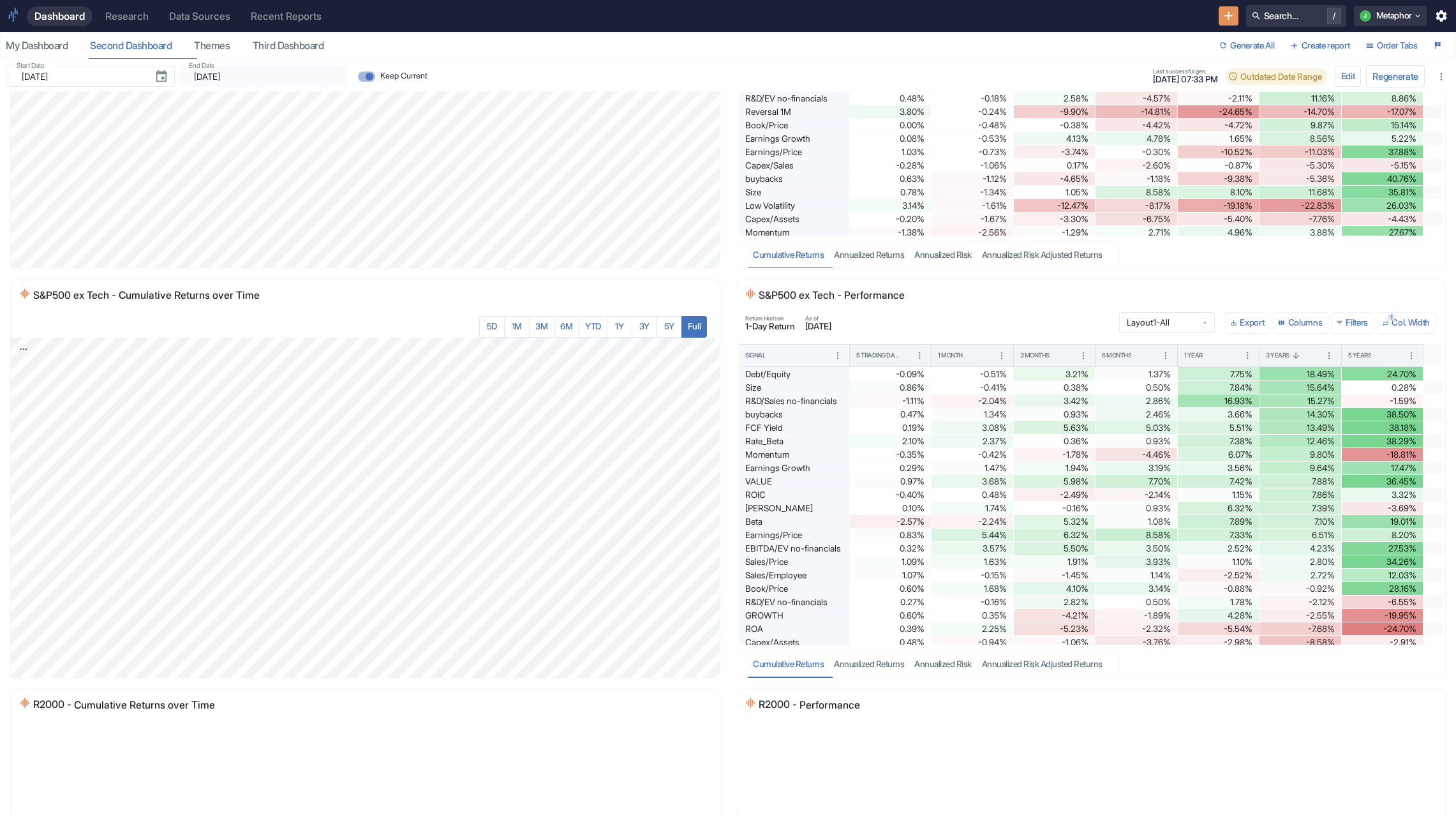
scroll to position [1741, 0]
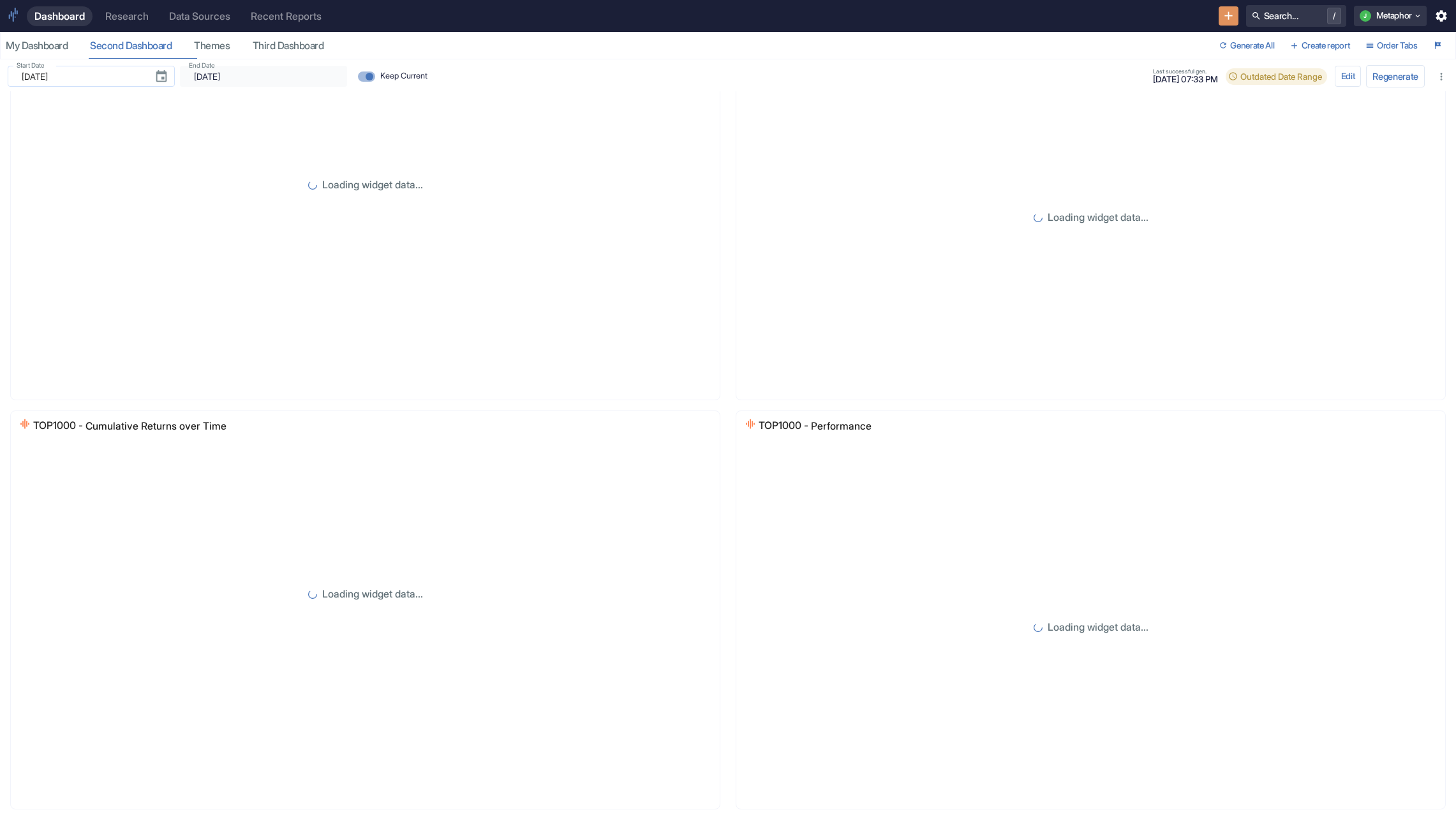
click at [229, 48] on div "Themes" at bounding box center [218, 46] width 48 height 13
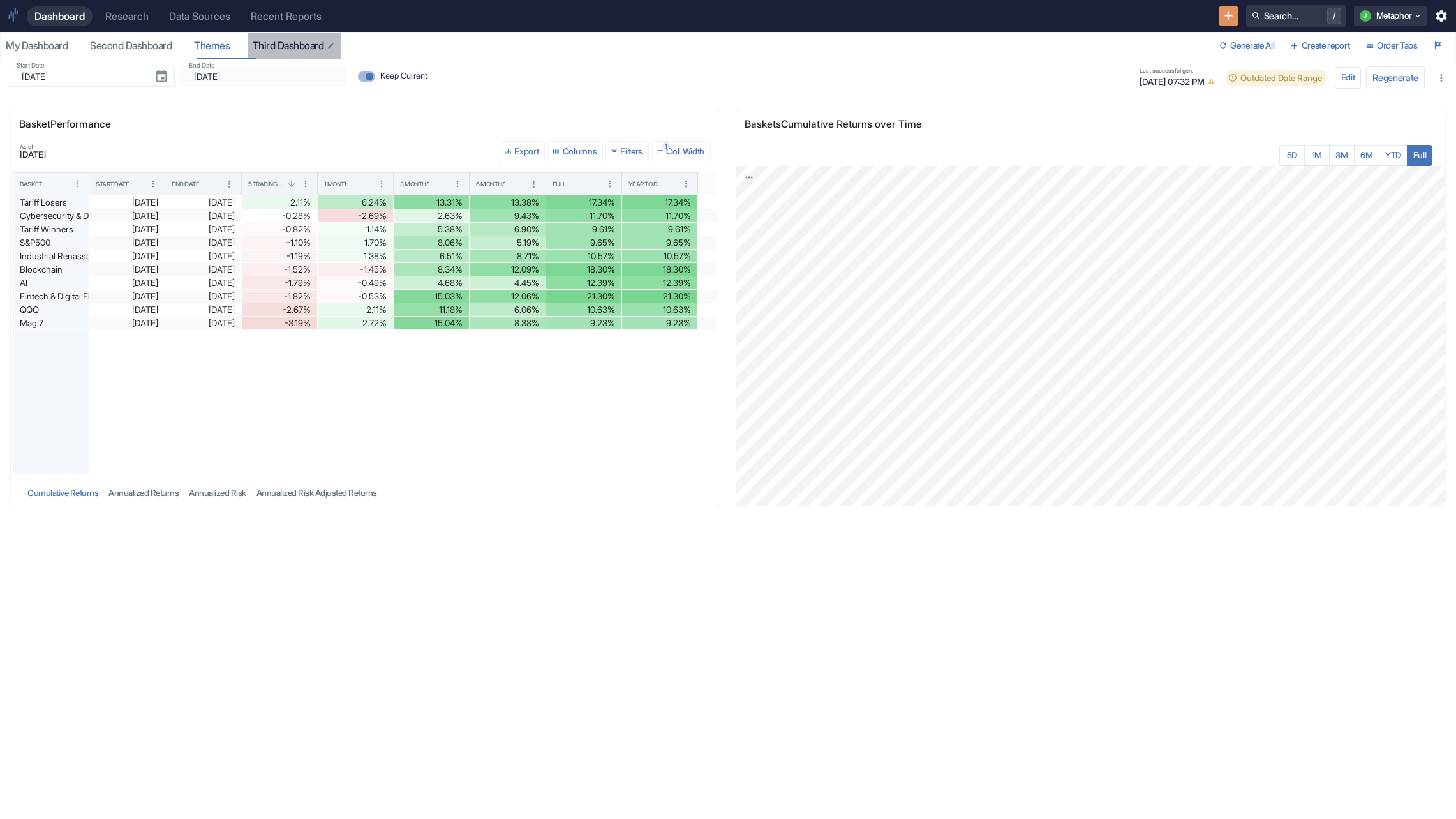
click at [290, 46] on div "Third Dashboard" at bounding box center [295, 46] width 84 height 13
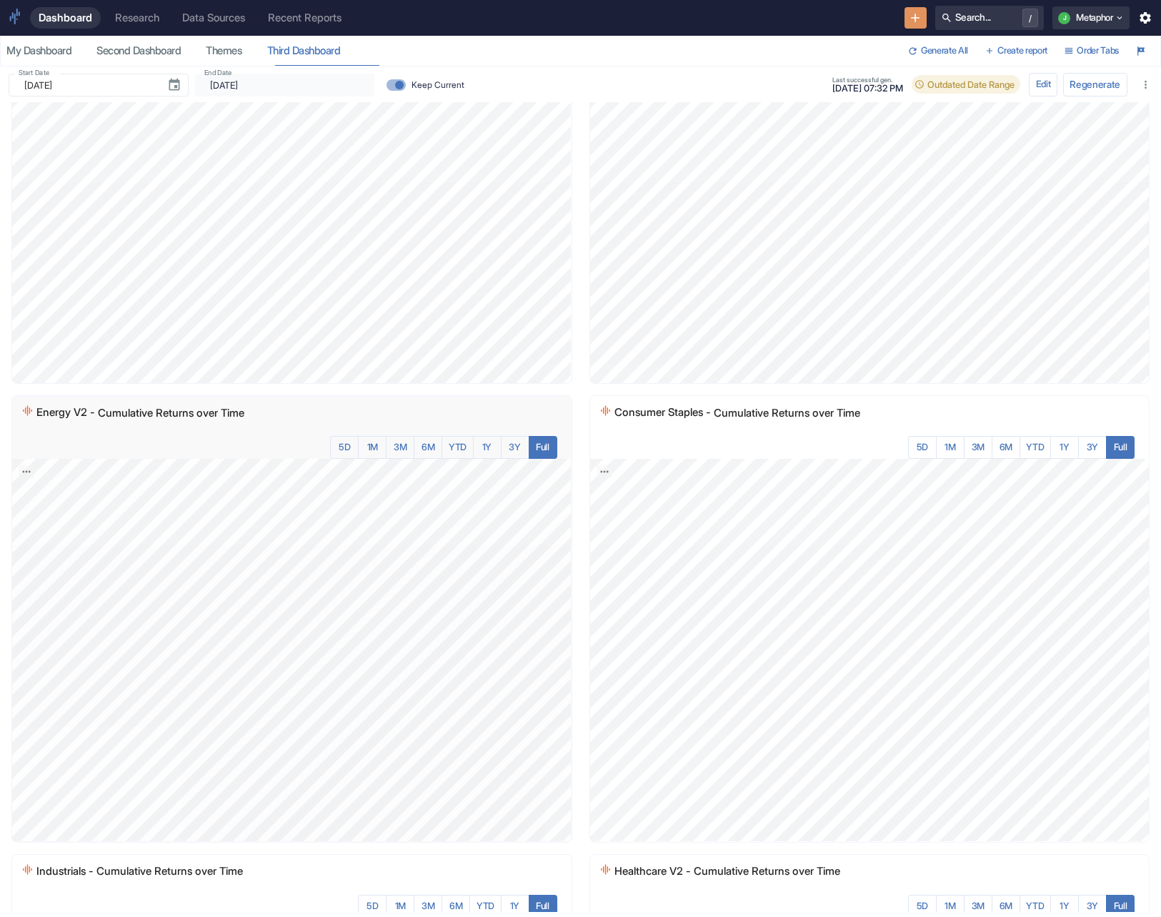
scroll to position [1583, 0]
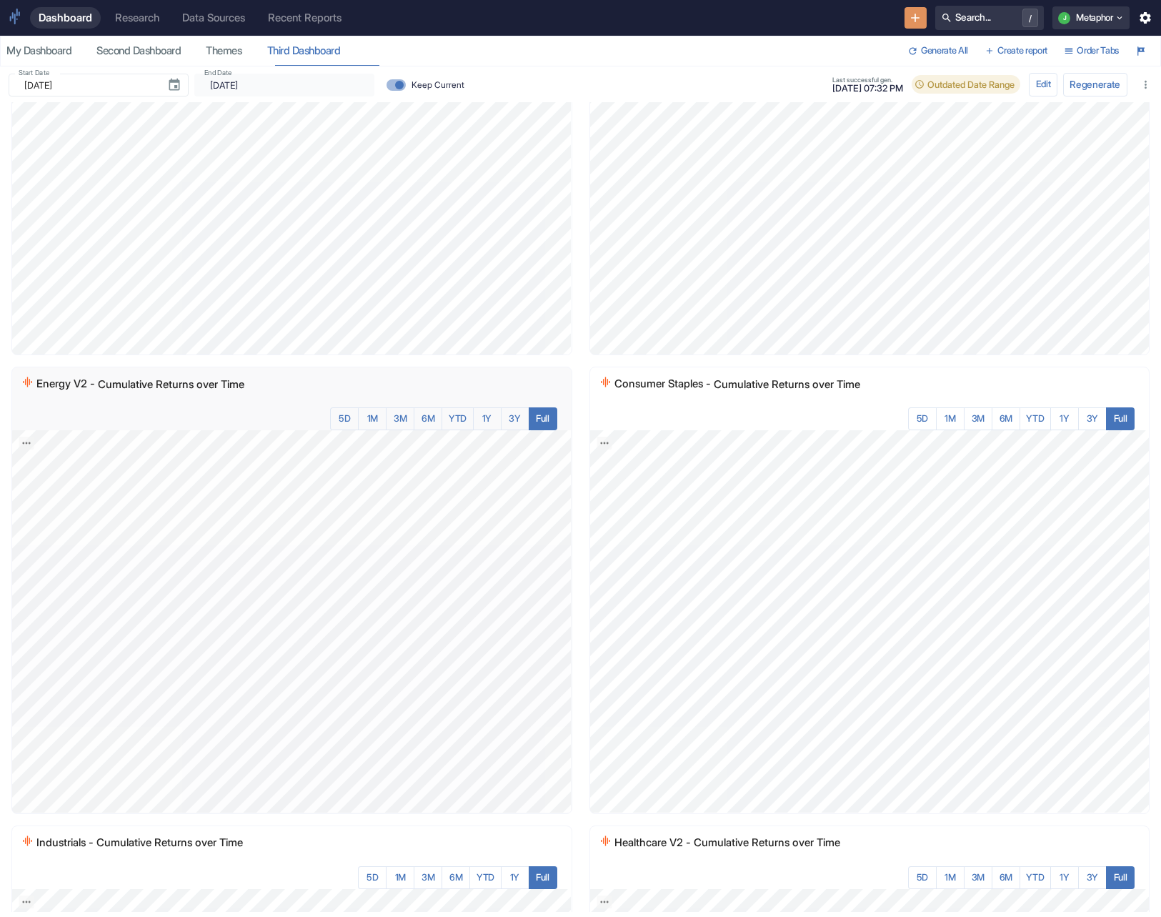
click at [142, 16] on div "Research" at bounding box center [137, 17] width 44 height 13
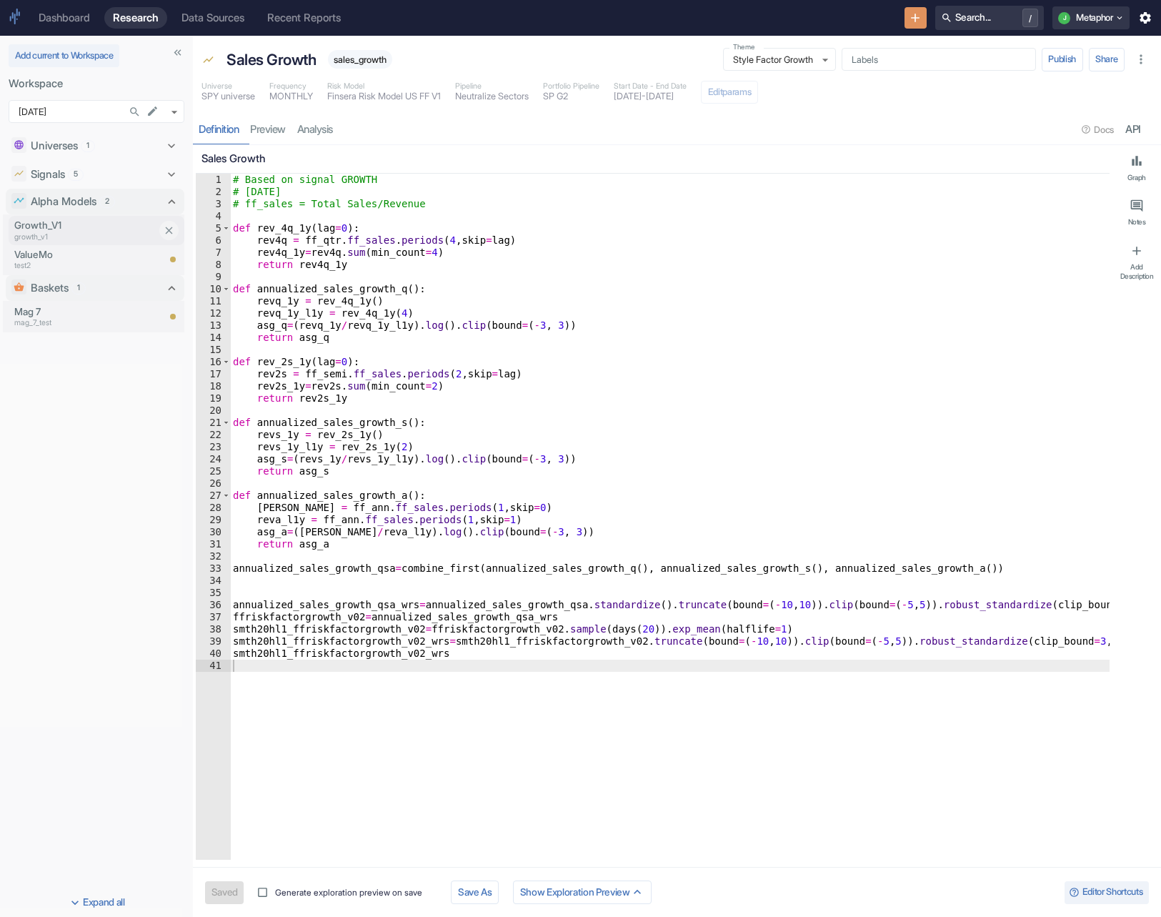
type textarea "x"
click at [74, 224] on p "Growth_V1" at bounding box center [85, 225] width 143 height 14
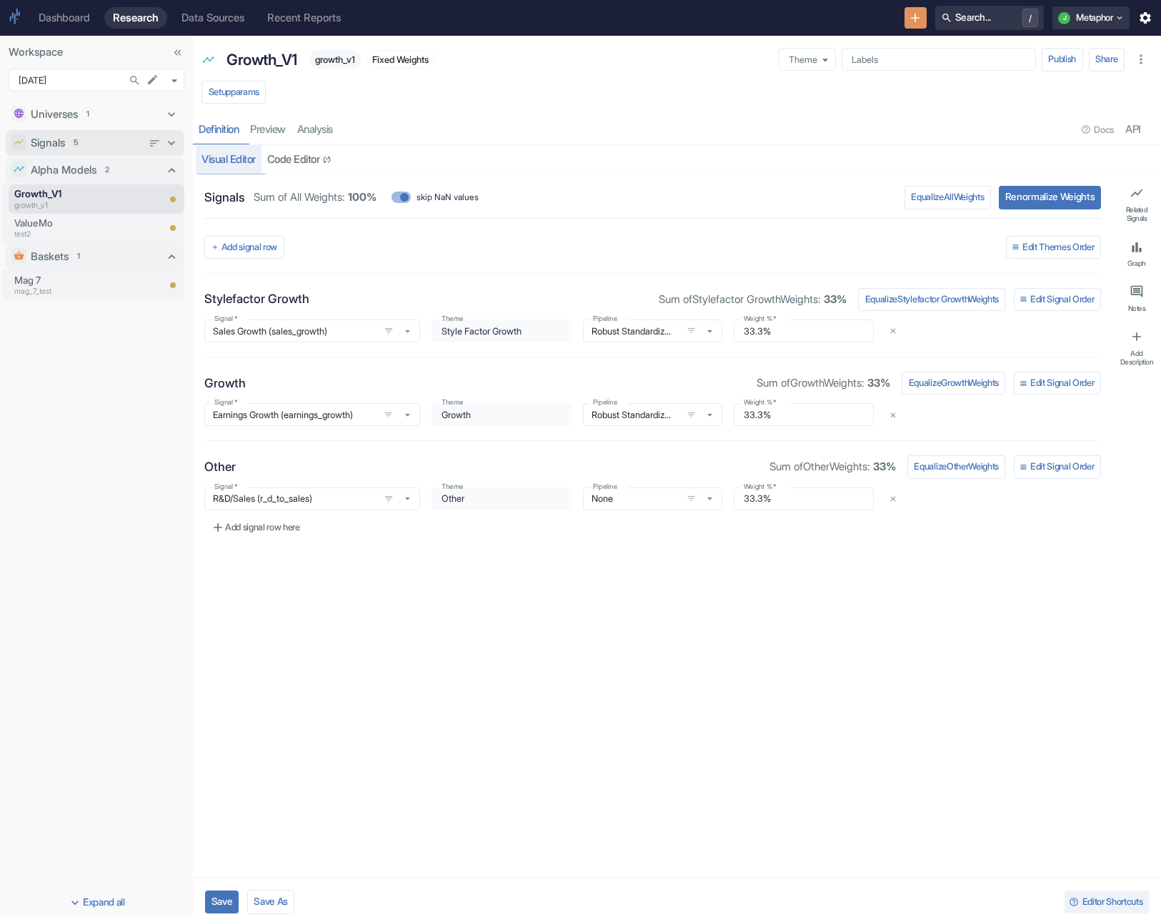
click at [91, 138] on div "Signals 5" at bounding box center [86, 143] width 111 height 16
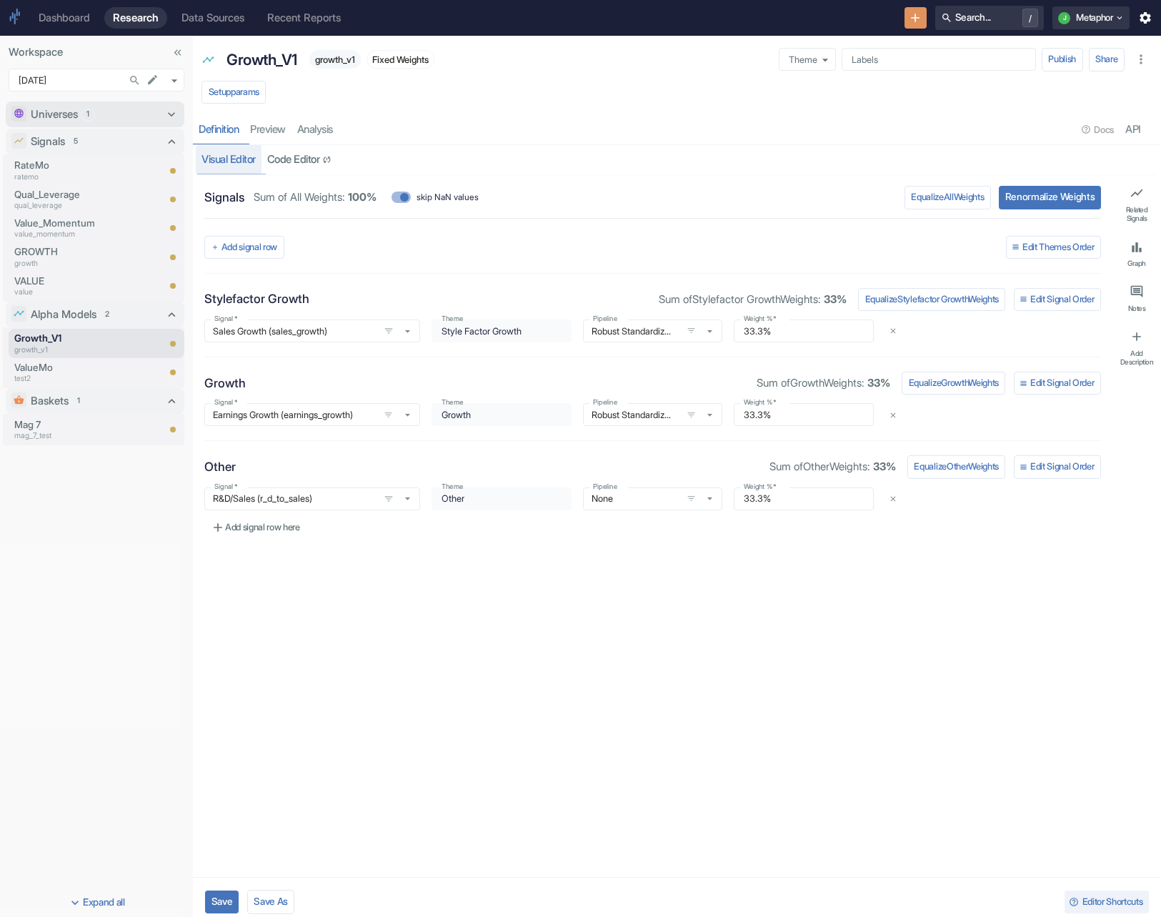
type textarea "x"
click at [91, 76] on body "Dashboard Research Data Sources Recent Reports Search... / J Metaphor Workspace…" at bounding box center [580, 458] width 1161 height 917
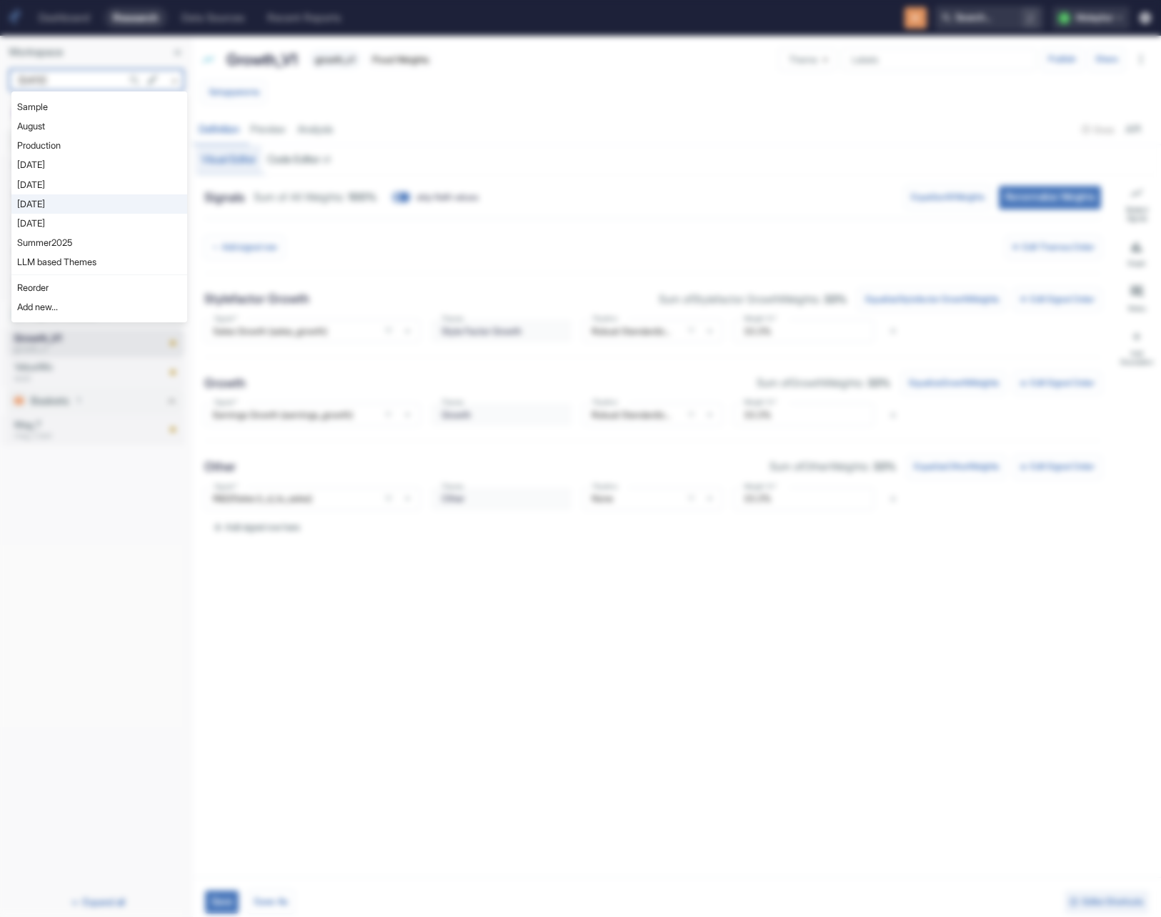
click at [99, 51] on div at bounding box center [580, 458] width 1161 height 917
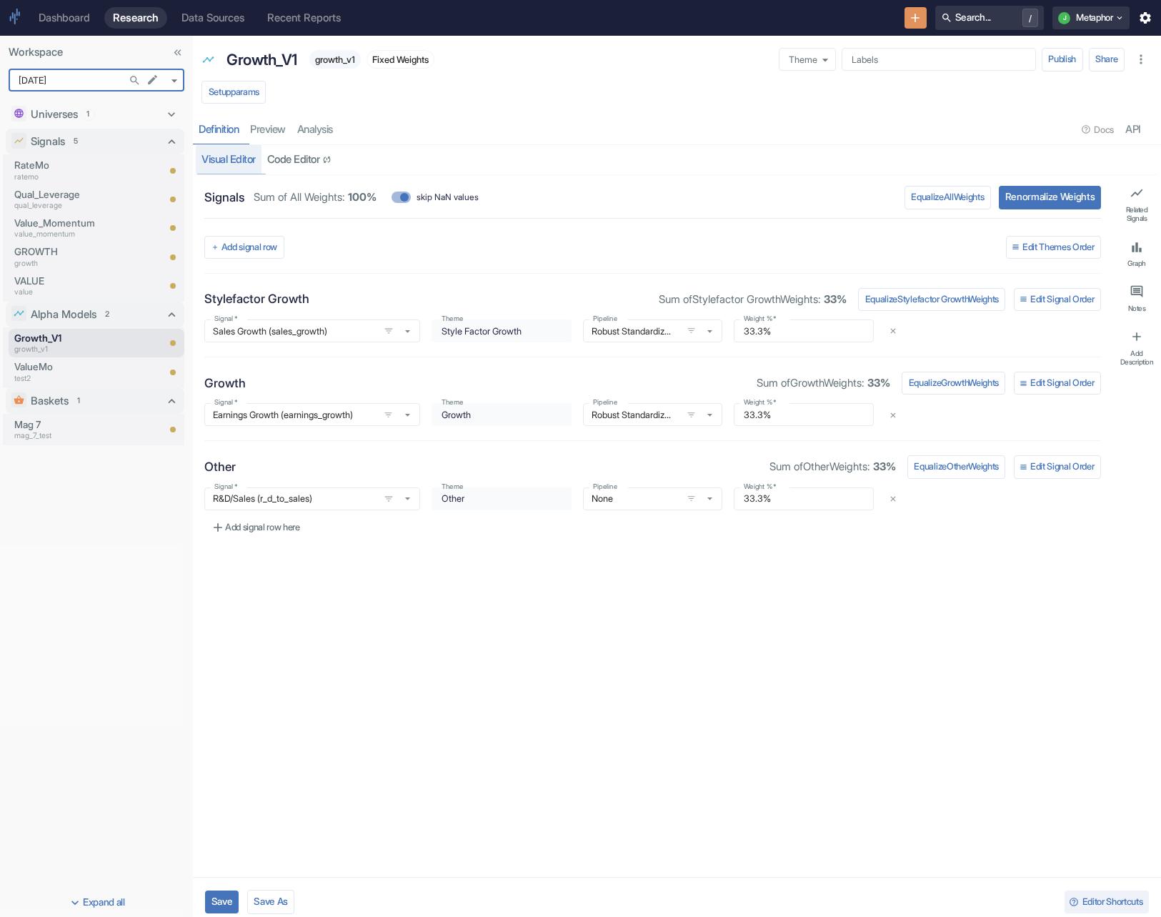
click at [83, 21] on div "Dashboard" at bounding box center [64, 17] width 51 height 13
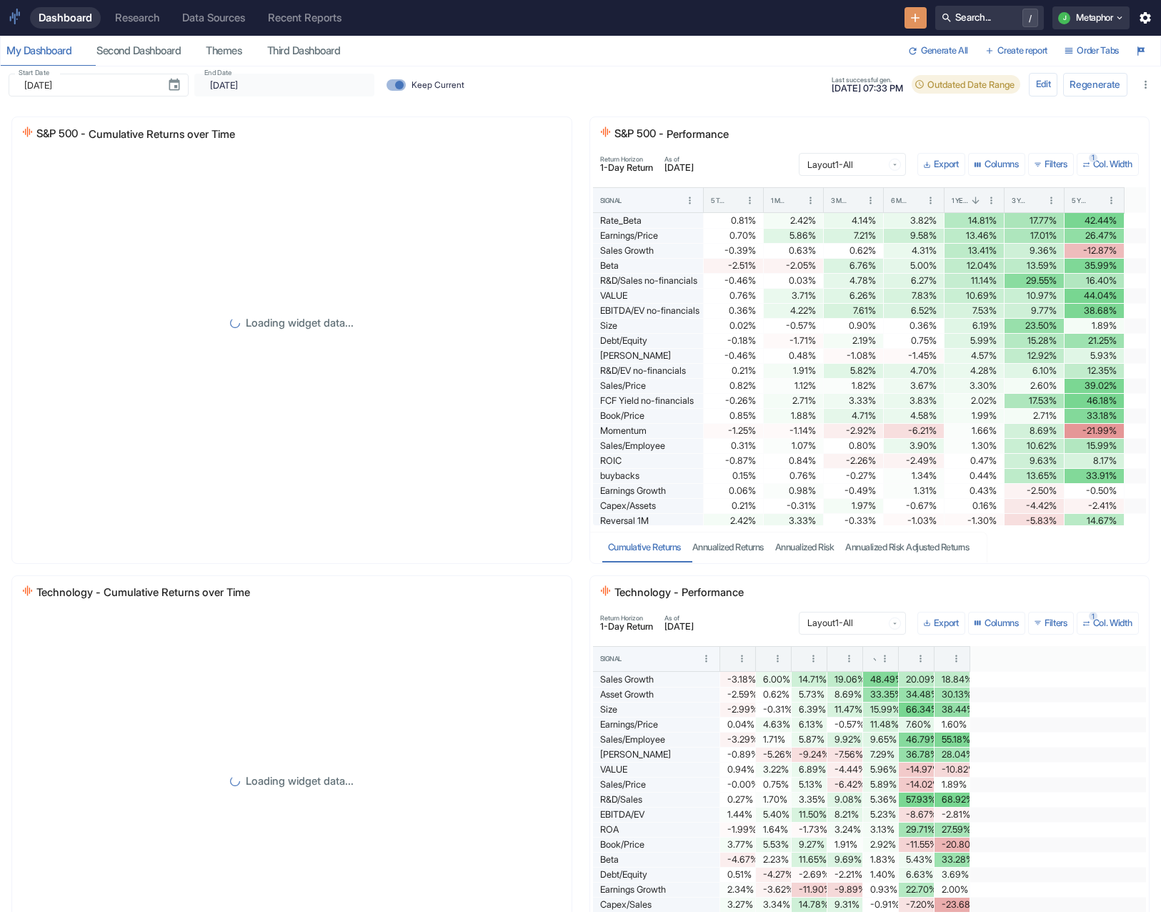
click at [144, 17] on div "Research" at bounding box center [137, 17] width 44 height 13
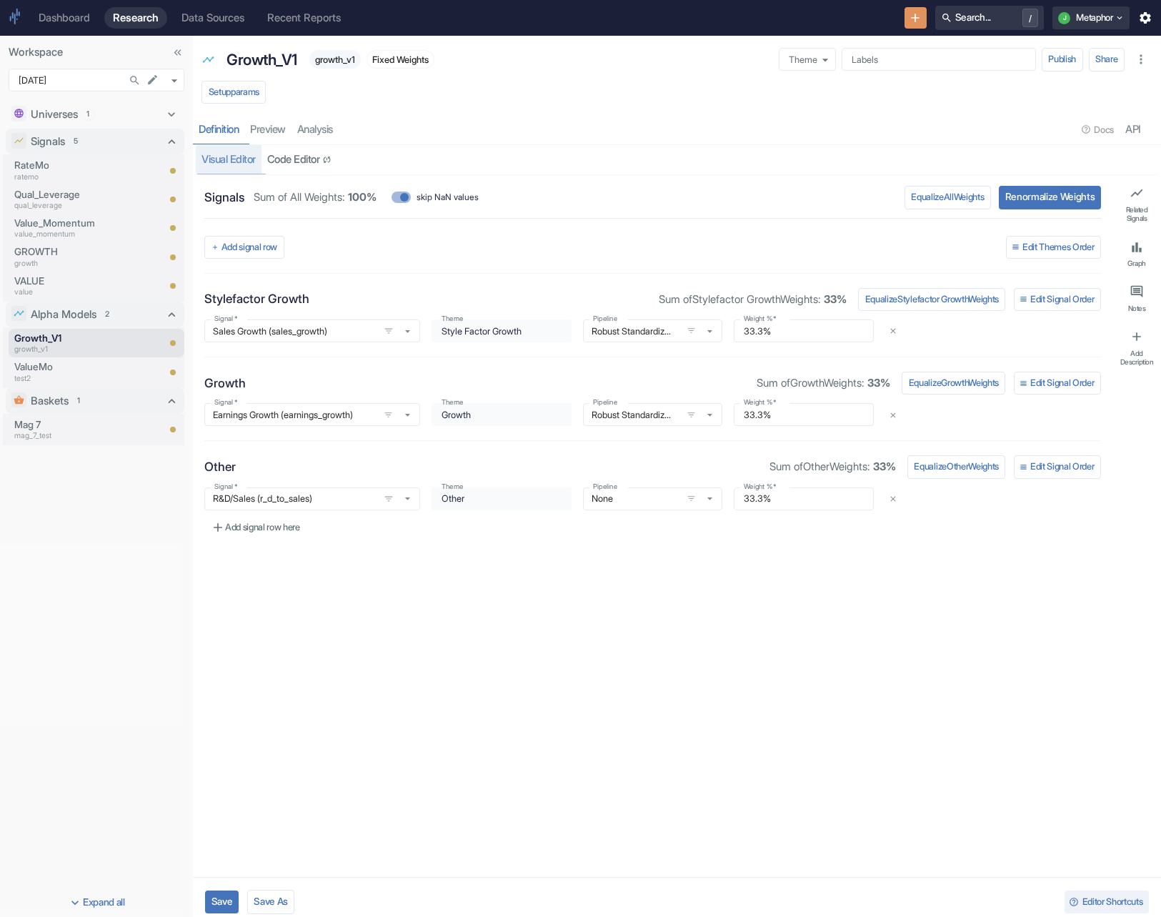
type textarea "x"
click at [64, 166] on p "RateMo" at bounding box center [66, 165] width 104 height 14
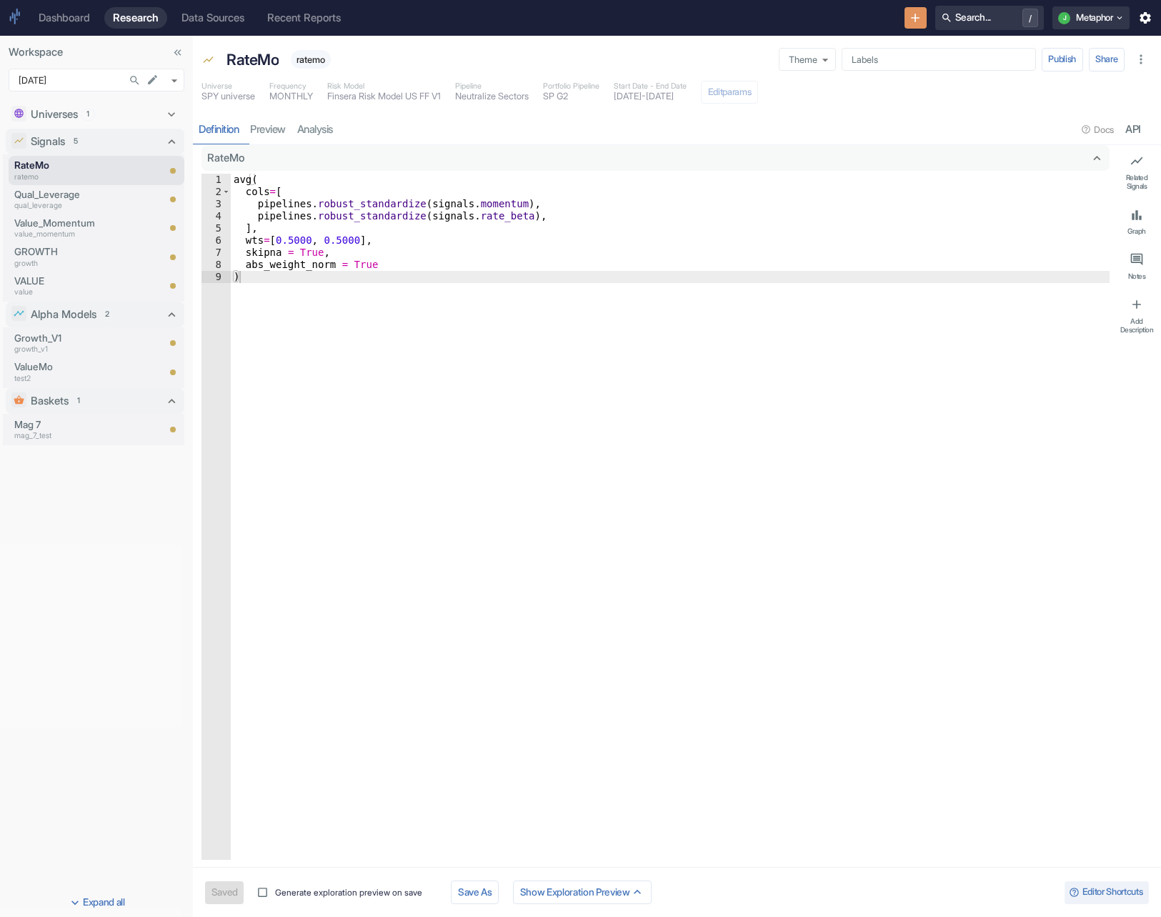
click at [330, 121] on div "Definition preview analysis Docs API" at bounding box center [677, 129] width 968 height 29
type textarea "x"
click at [328, 127] on link "analysis" at bounding box center [314, 129] width 47 height 29
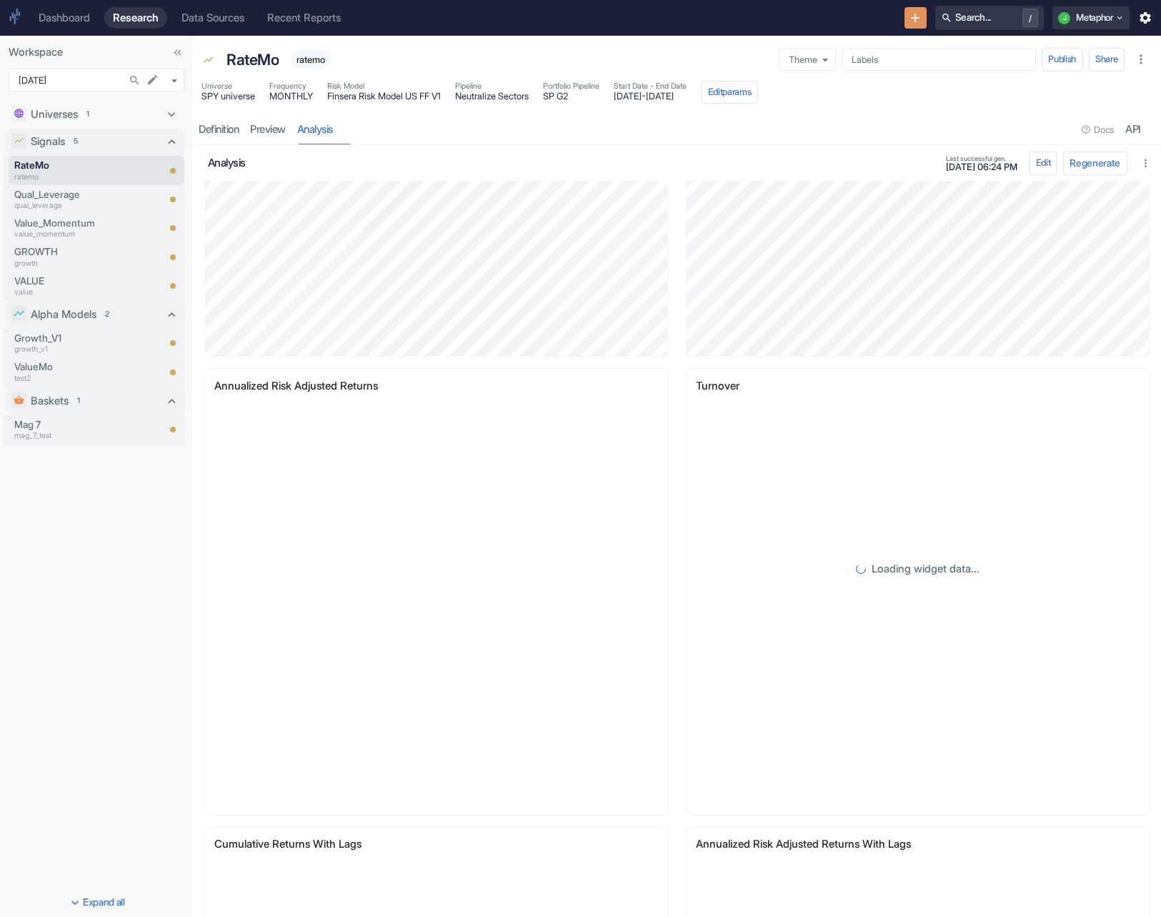
scroll to position [686, 0]
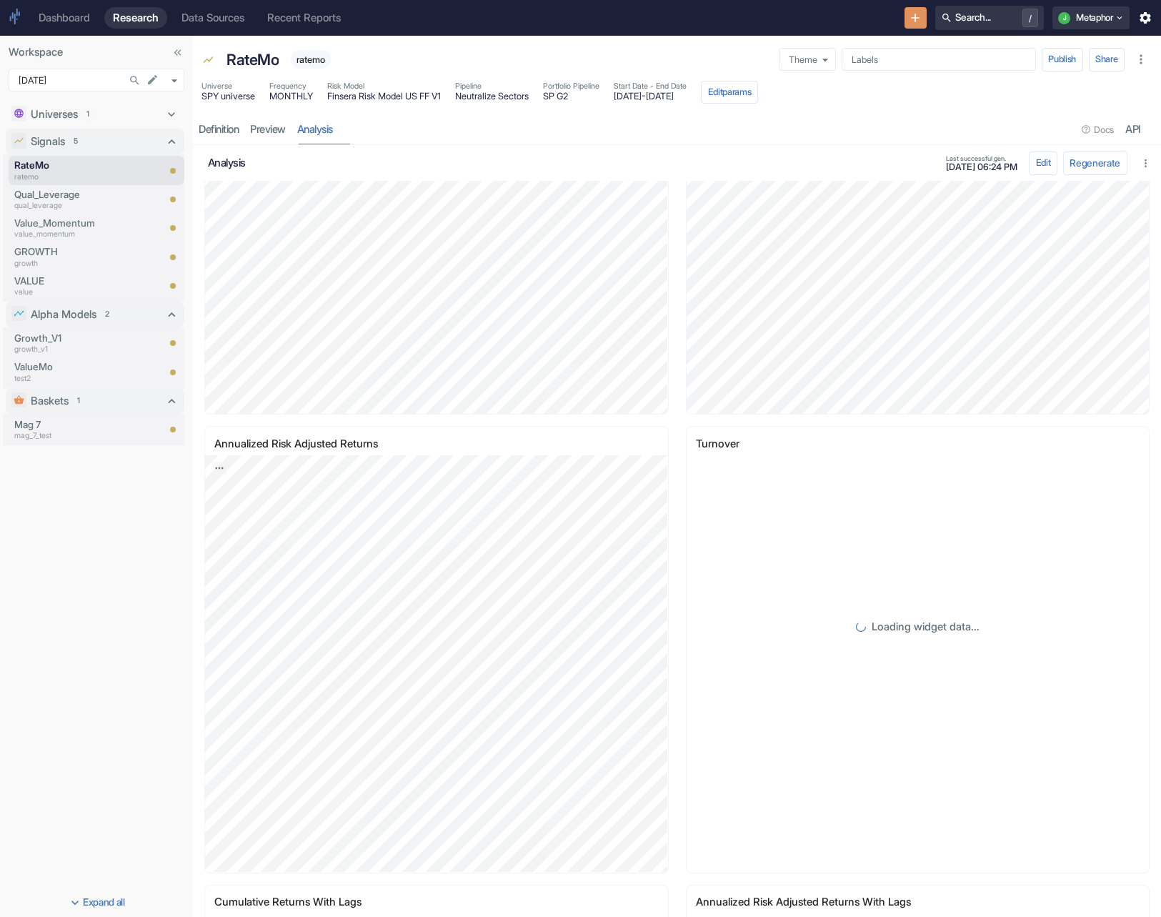
click at [79, 9] on link "Dashboard" at bounding box center [64, 17] width 69 height 21
